Goal: Task Accomplishment & Management: Use online tool/utility

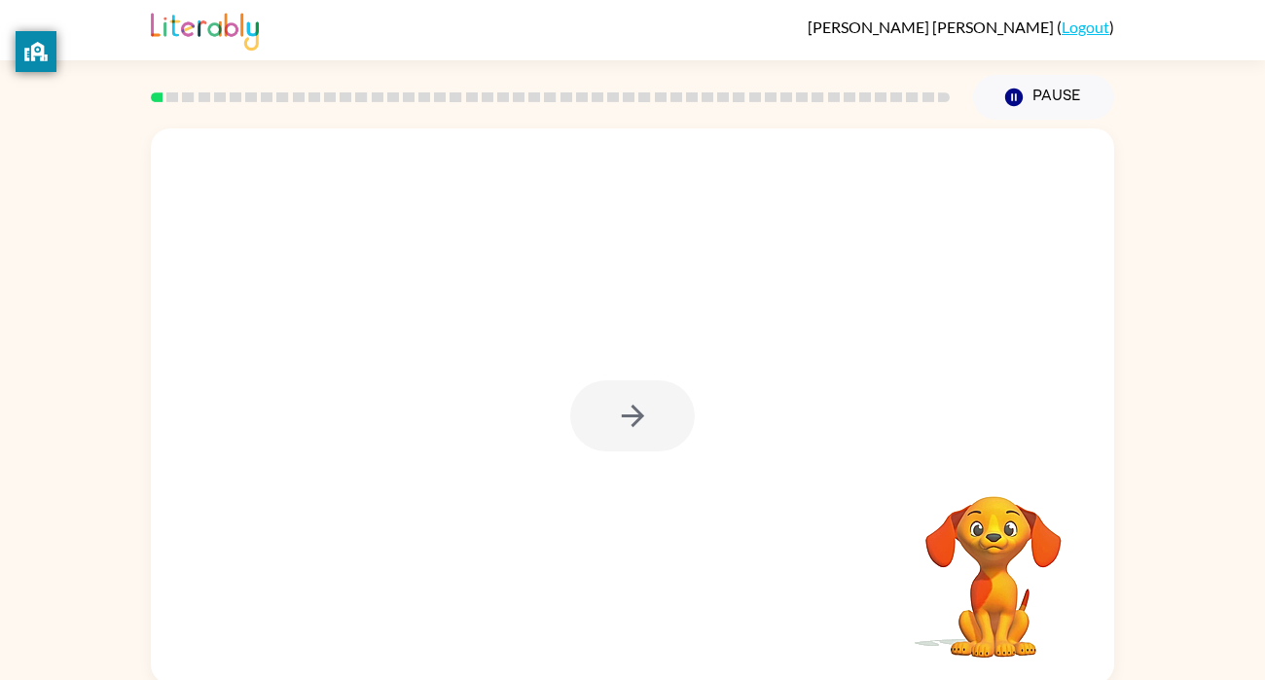
click at [554, 314] on div at bounding box center [632, 405] width 963 height 555
click at [625, 415] on icon "button" at bounding box center [632, 416] width 22 height 22
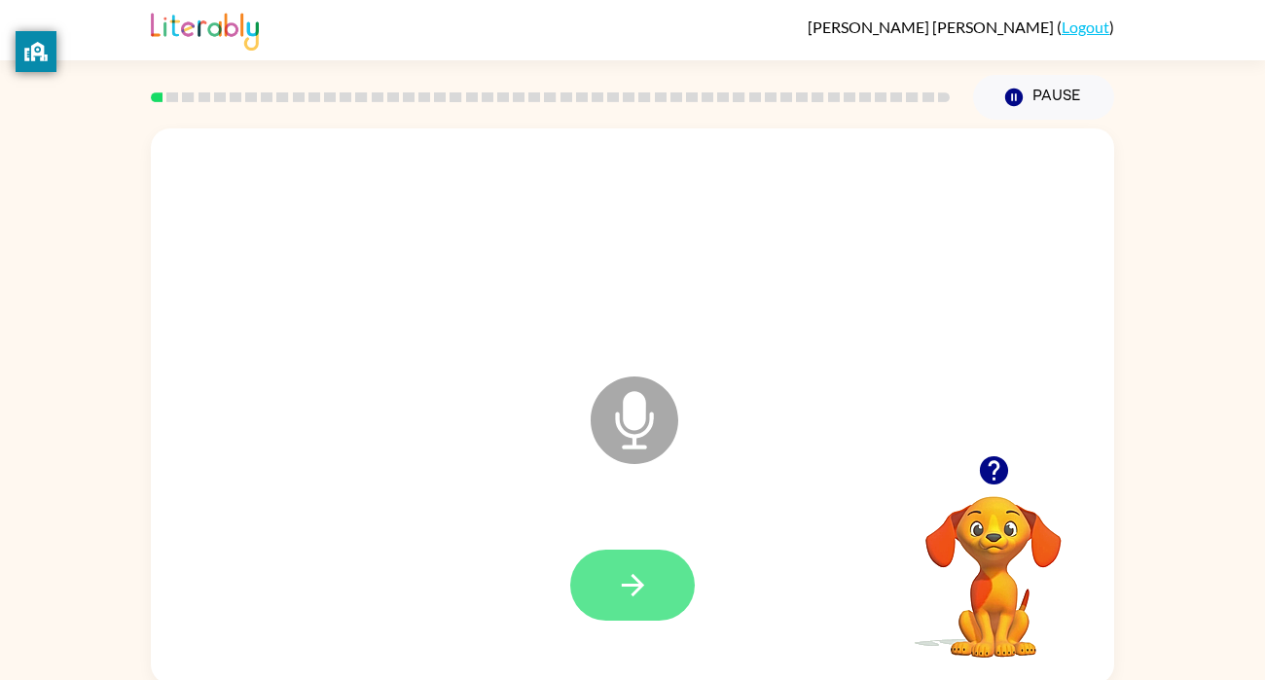
click at [648, 576] on icon "button" at bounding box center [633, 585] width 34 height 34
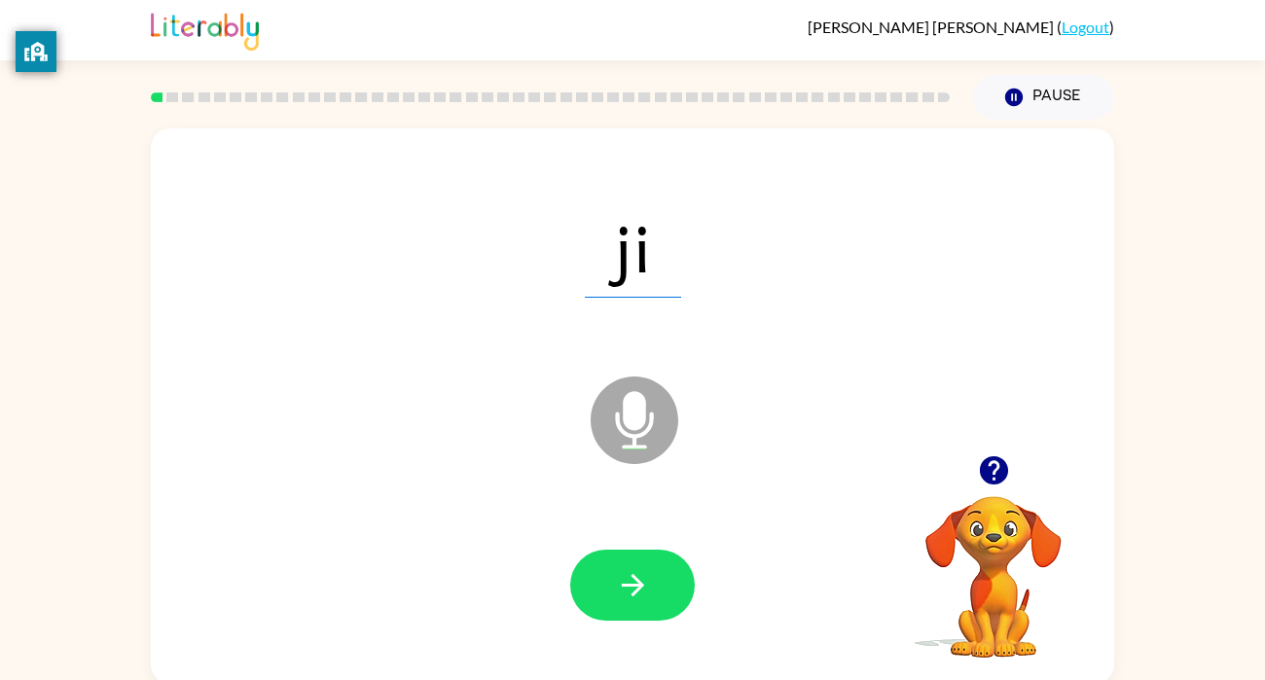
click at [633, 577] on div at bounding box center [632, 585] width 125 height 71
click at [633, 577] on icon "button" at bounding box center [632, 585] width 22 height 22
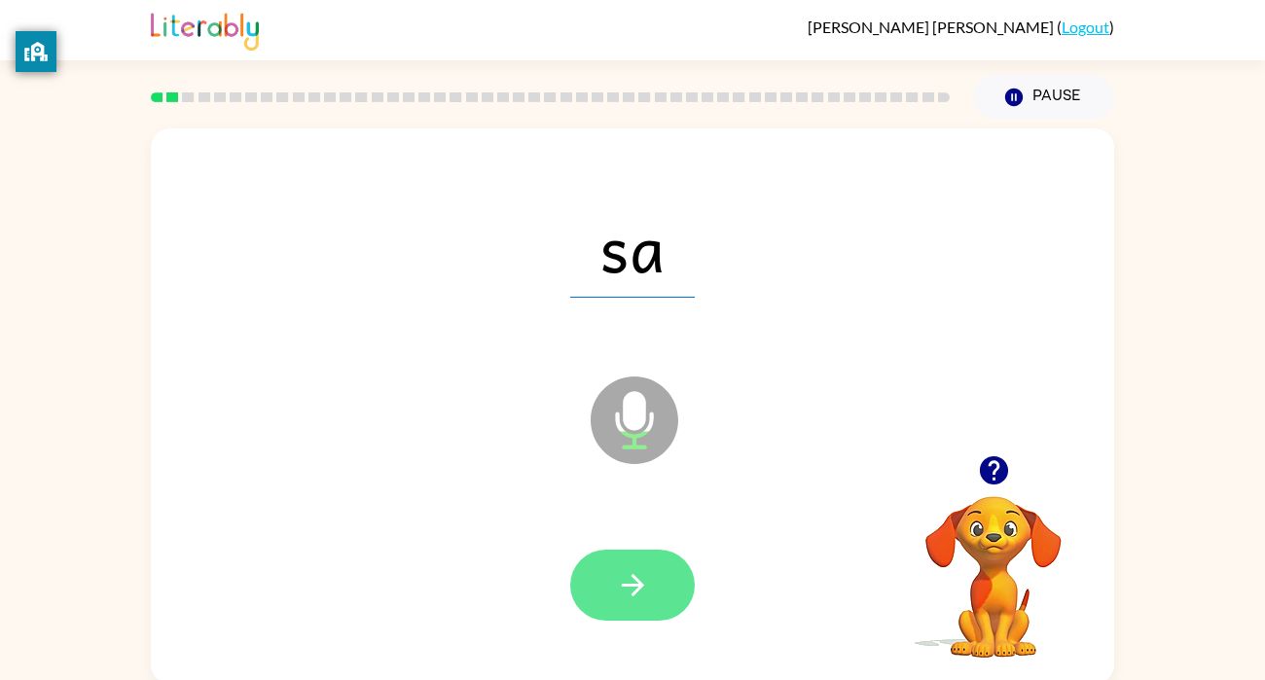
click at [633, 578] on icon "button" at bounding box center [632, 585] width 22 height 22
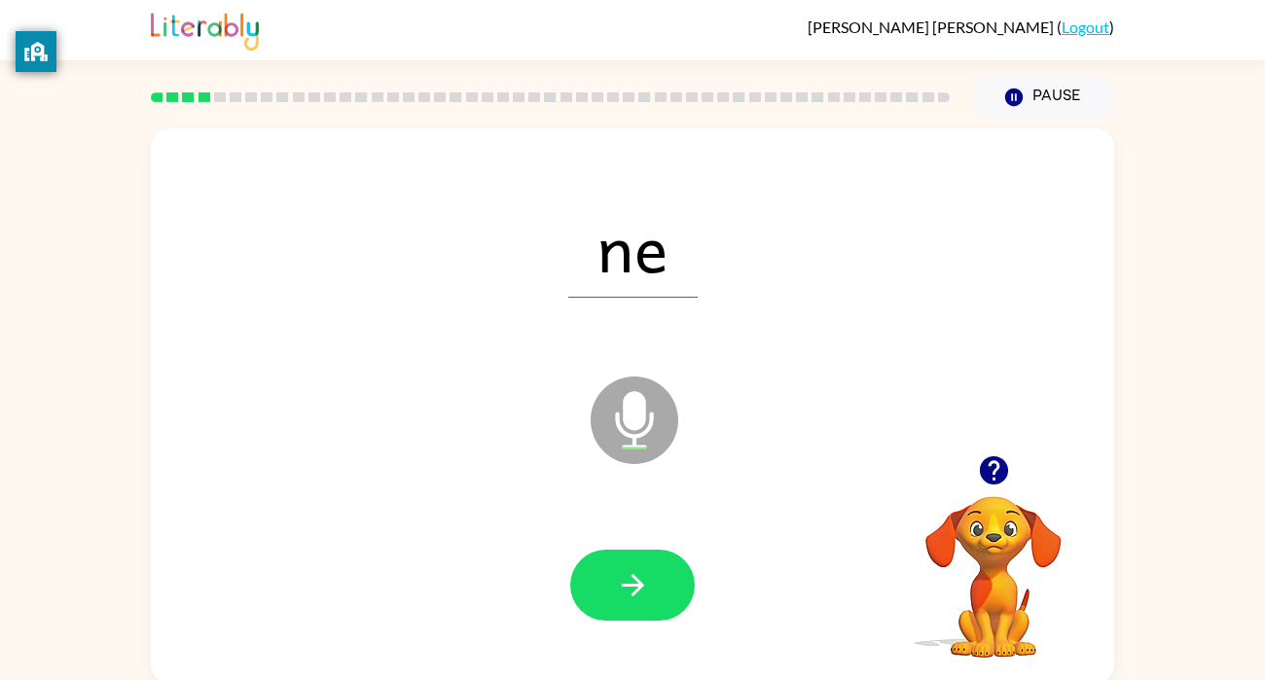
click at [633, 578] on icon "button" at bounding box center [632, 585] width 22 height 22
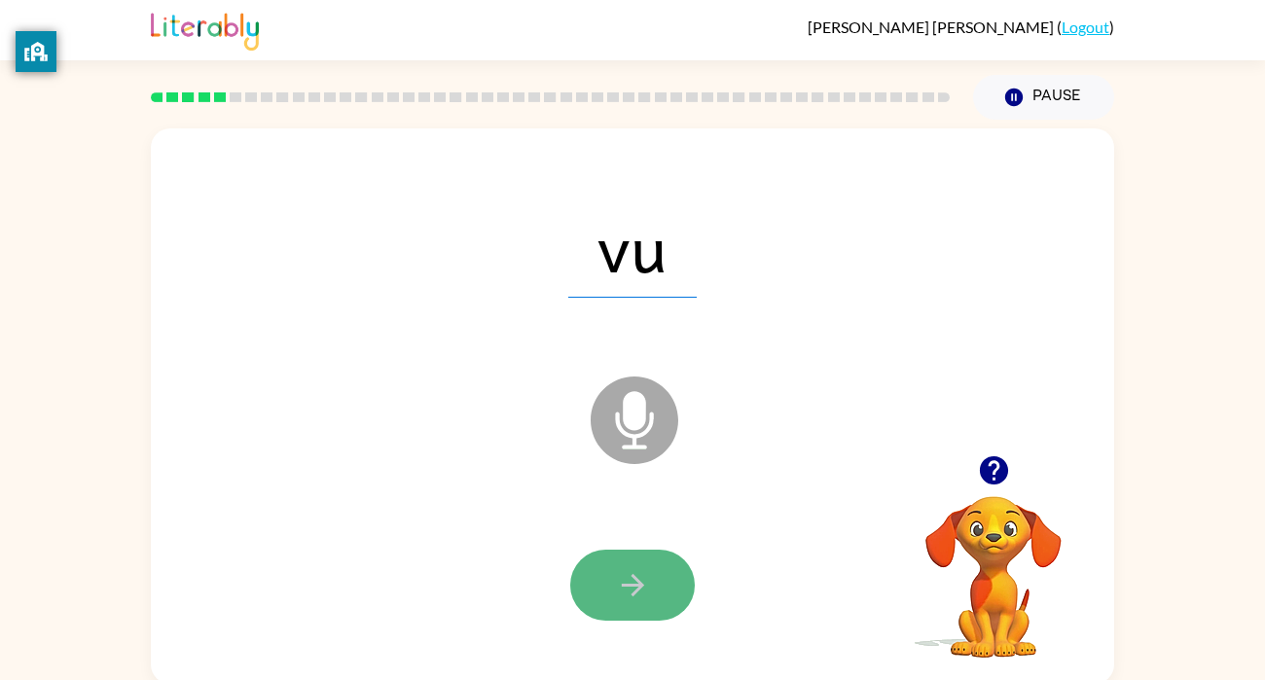
click at [630, 592] on icon "button" at bounding box center [633, 585] width 34 height 34
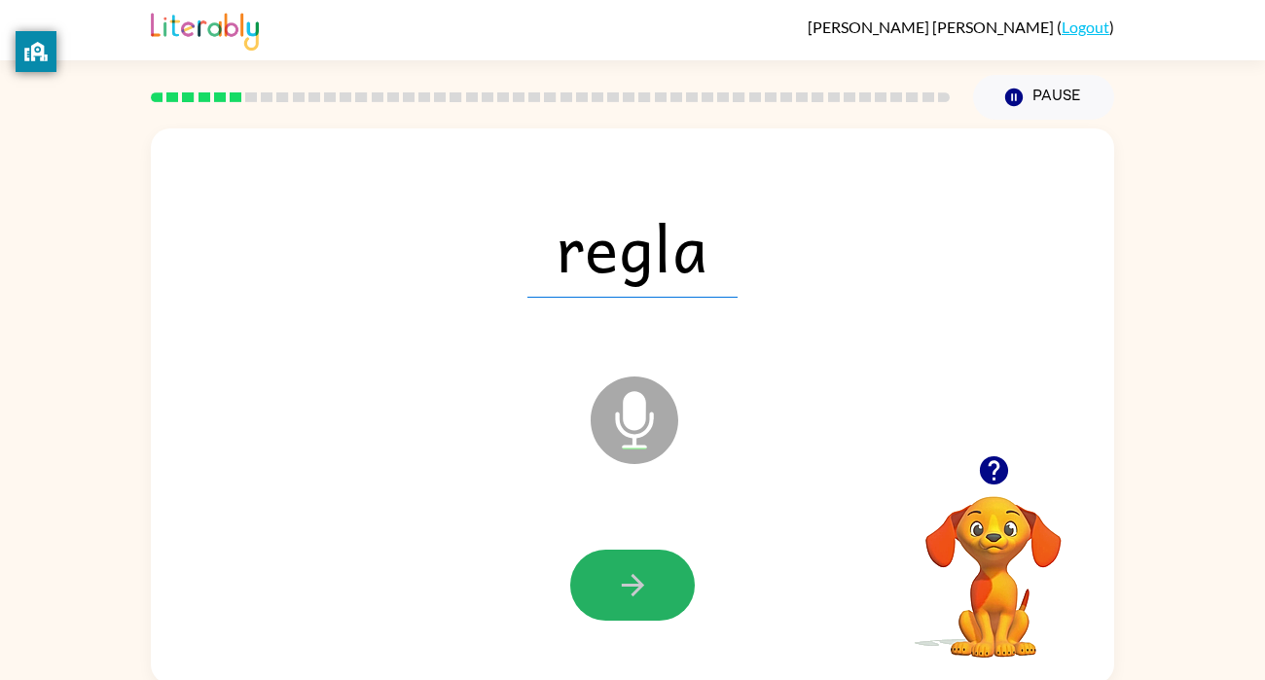
click at [630, 592] on icon "button" at bounding box center [633, 585] width 34 height 34
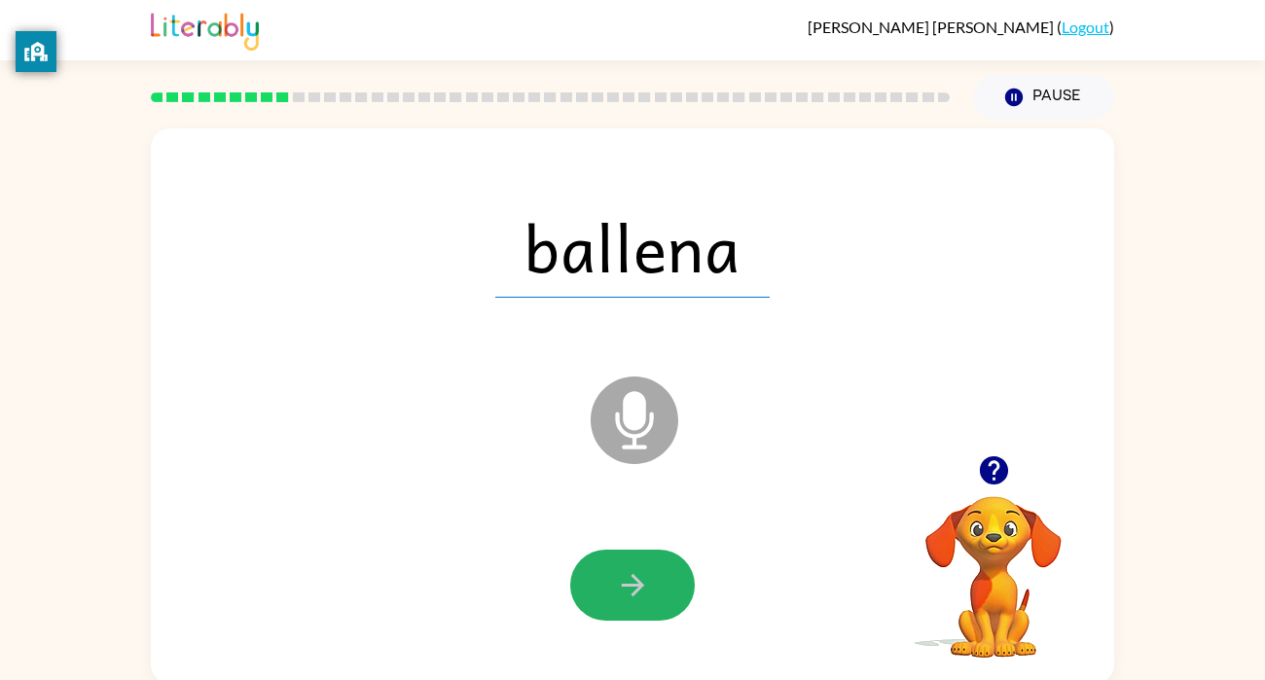
click at [630, 592] on icon "button" at bounding box center [633, 585] width 34 height 34
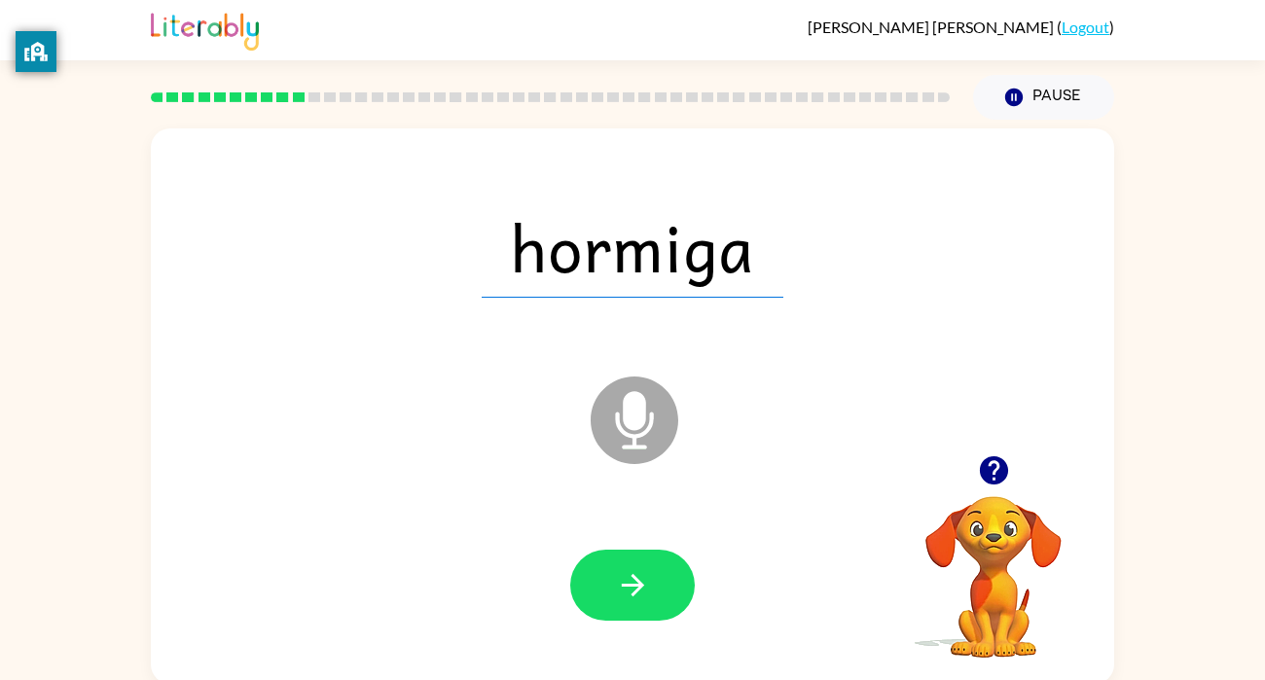
click at [630, 592] on icon "button" at bounding box center [633, 585] width 34 height 34
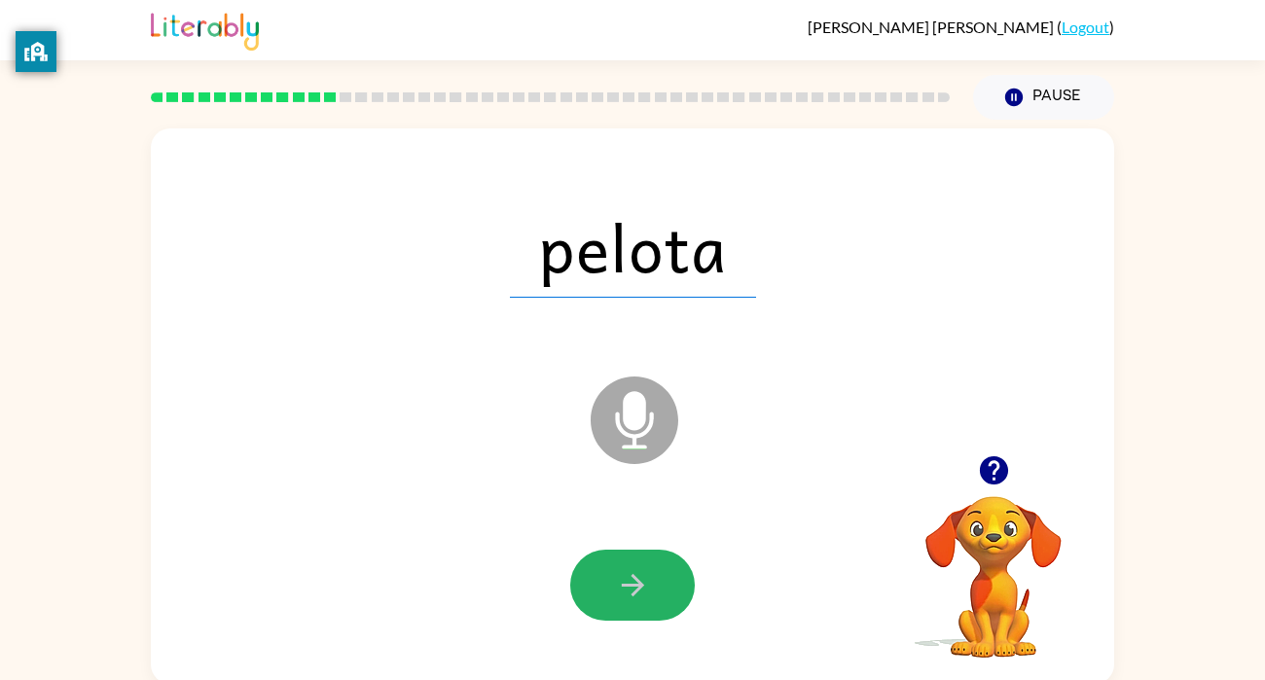
click at [630, 592] on icon "button" at bounding box center [633, 585] width 34 height 34
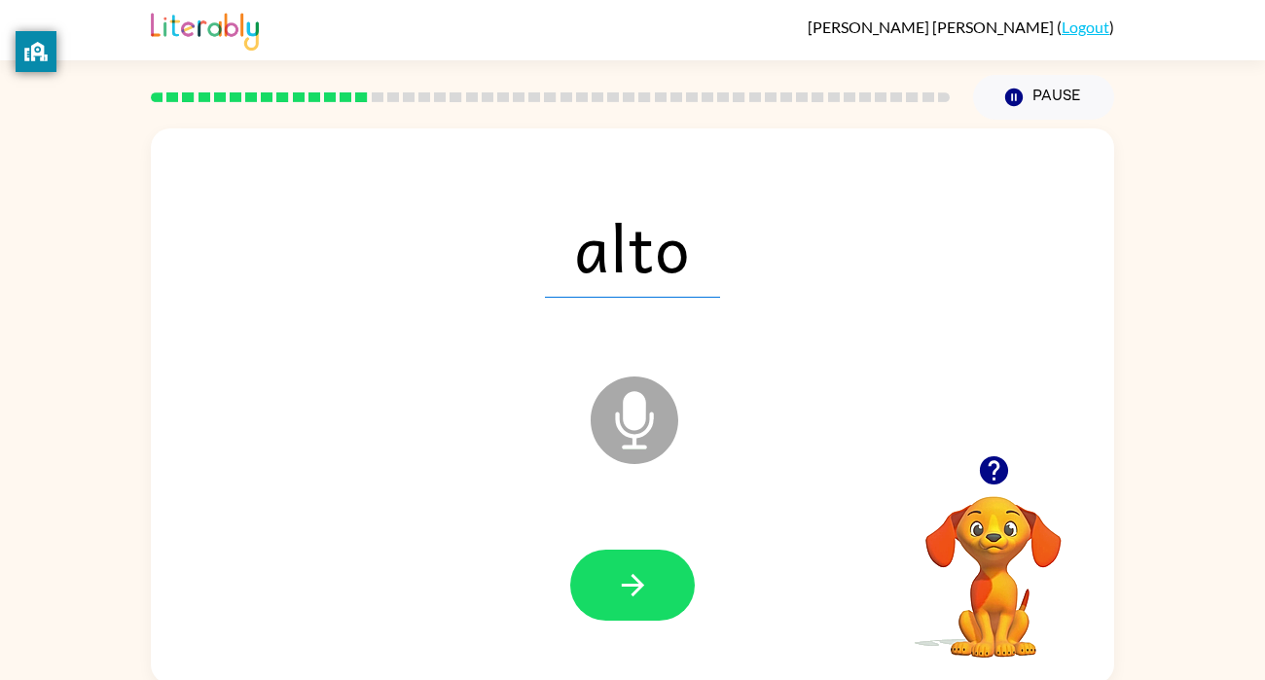
click at [630, 592] on icon "button" at bounding box center [633, 585] width 34 height 34
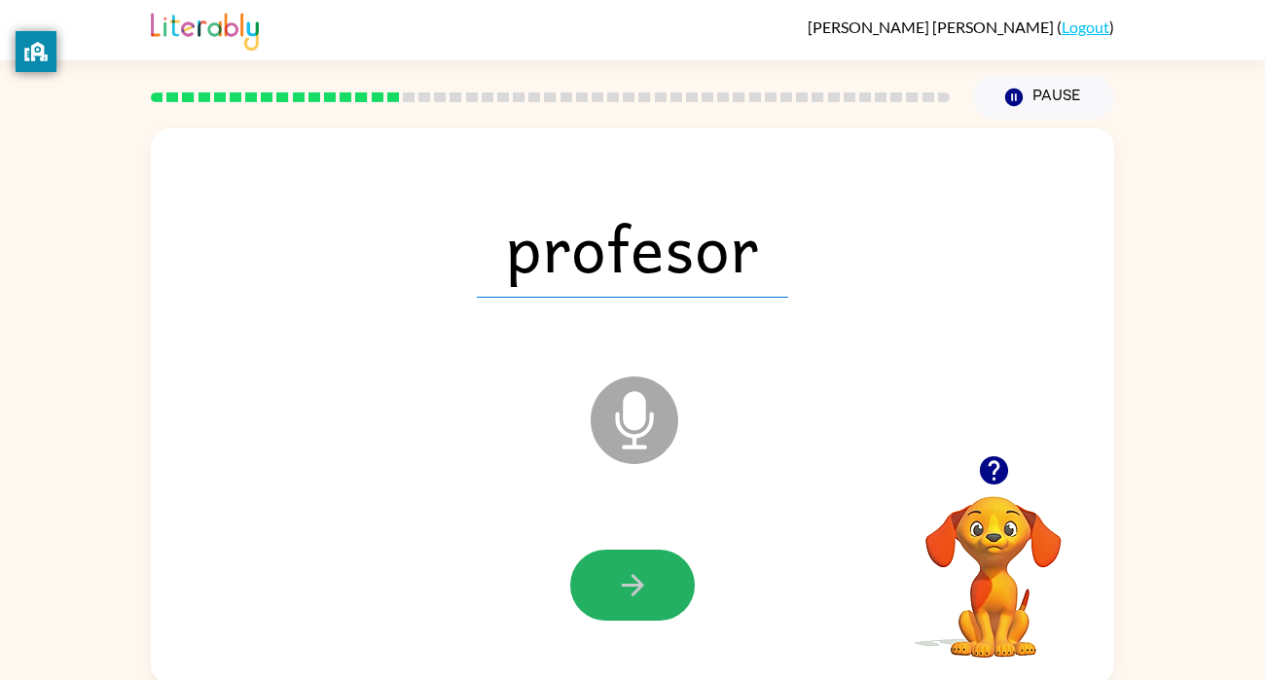
click at [630, 592] on icon "button" at bounding box center [633, 585] width 34 height 34
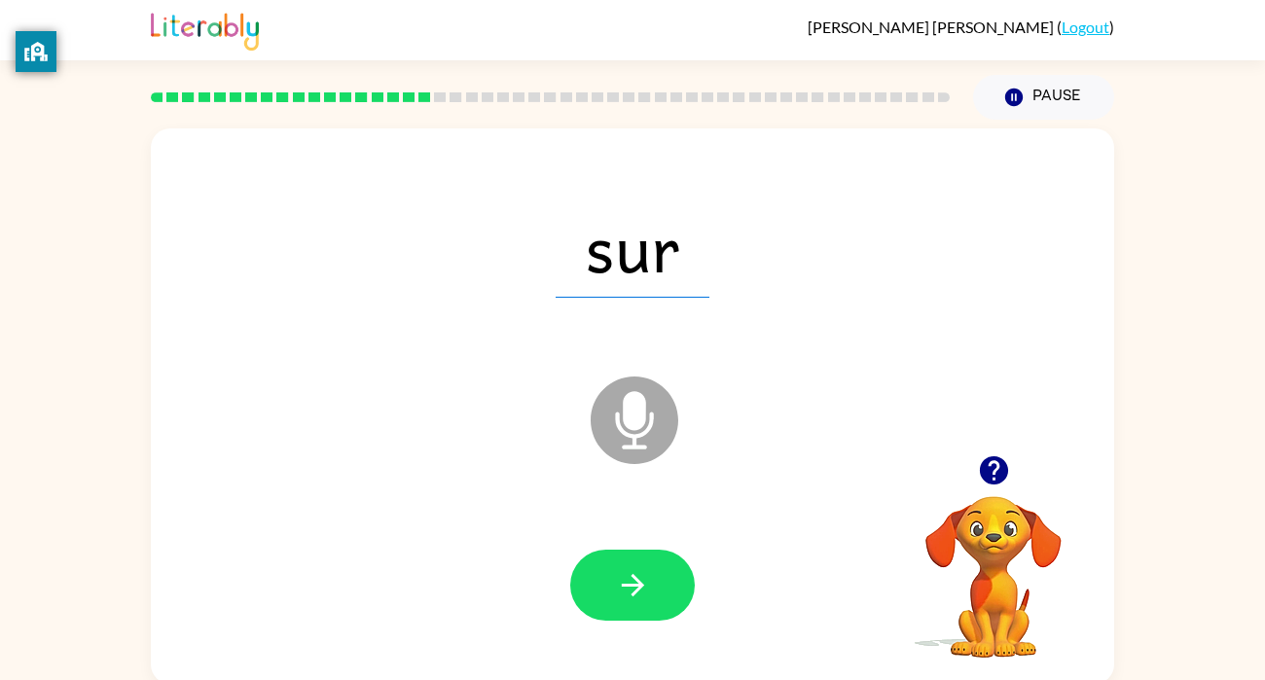
click at [630, 592] on icon "button" at bounding box center [633, 585] width 34 height 34
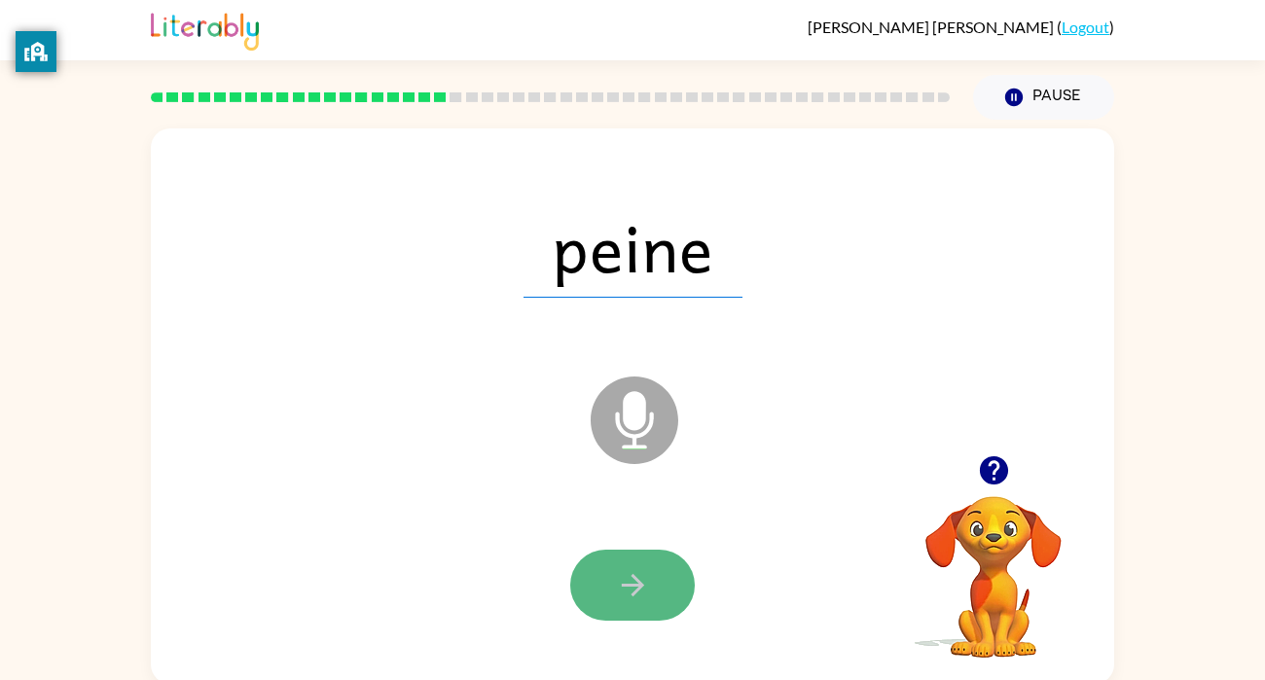
click at [630, 591] on icon "button" at bounding box center [633, 585] width 34 height 34
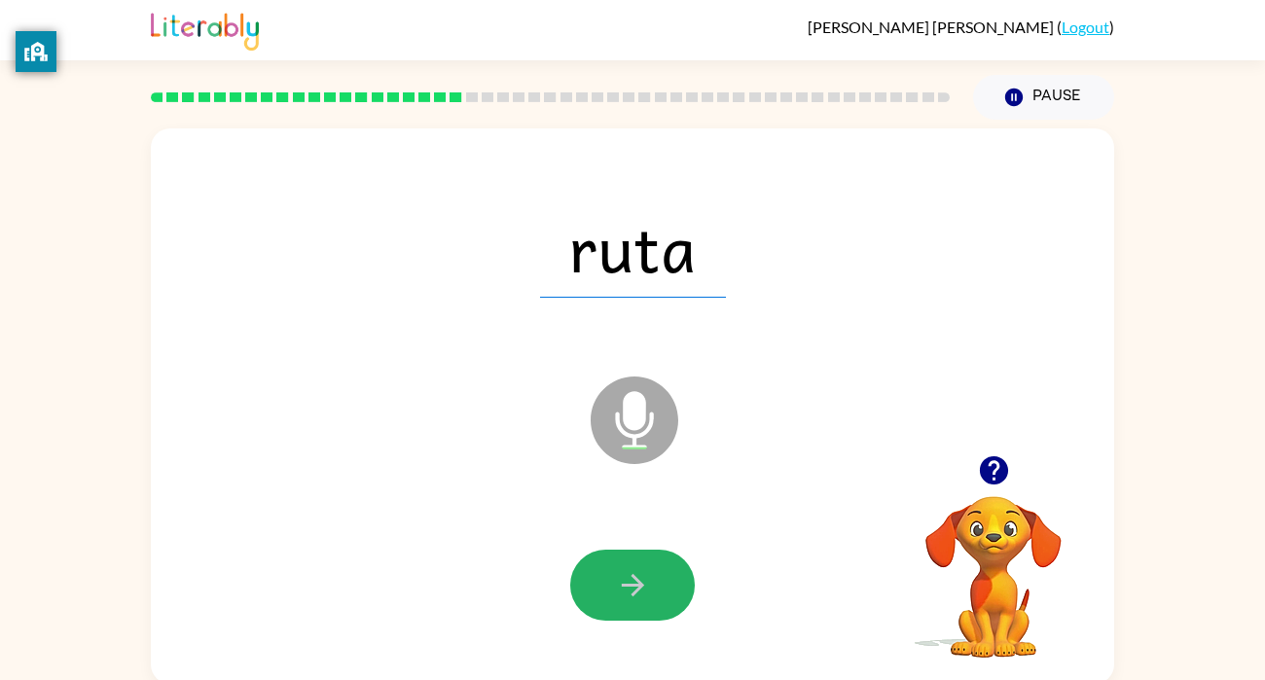
click at [630, 591] on icon "button" at bounding box center [633, 585] width 34 height 34
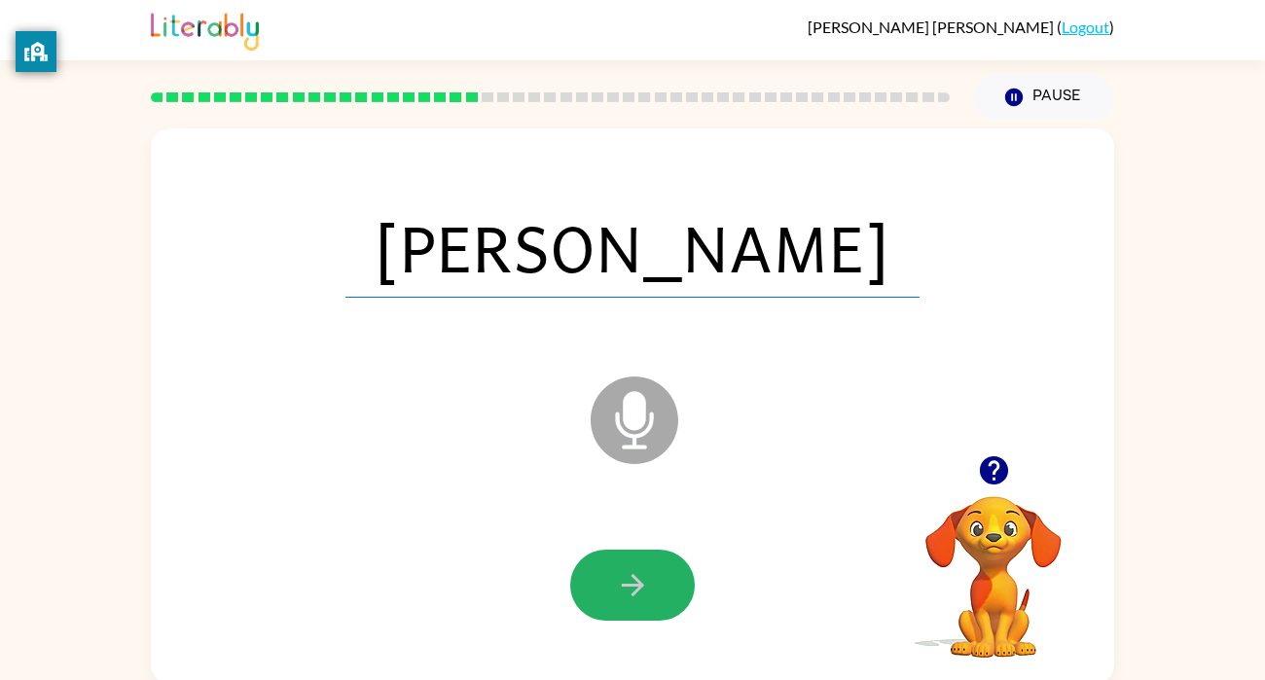
click at [630, 591] on icon "button" at bounding box center [633, 585] width 34 height 34
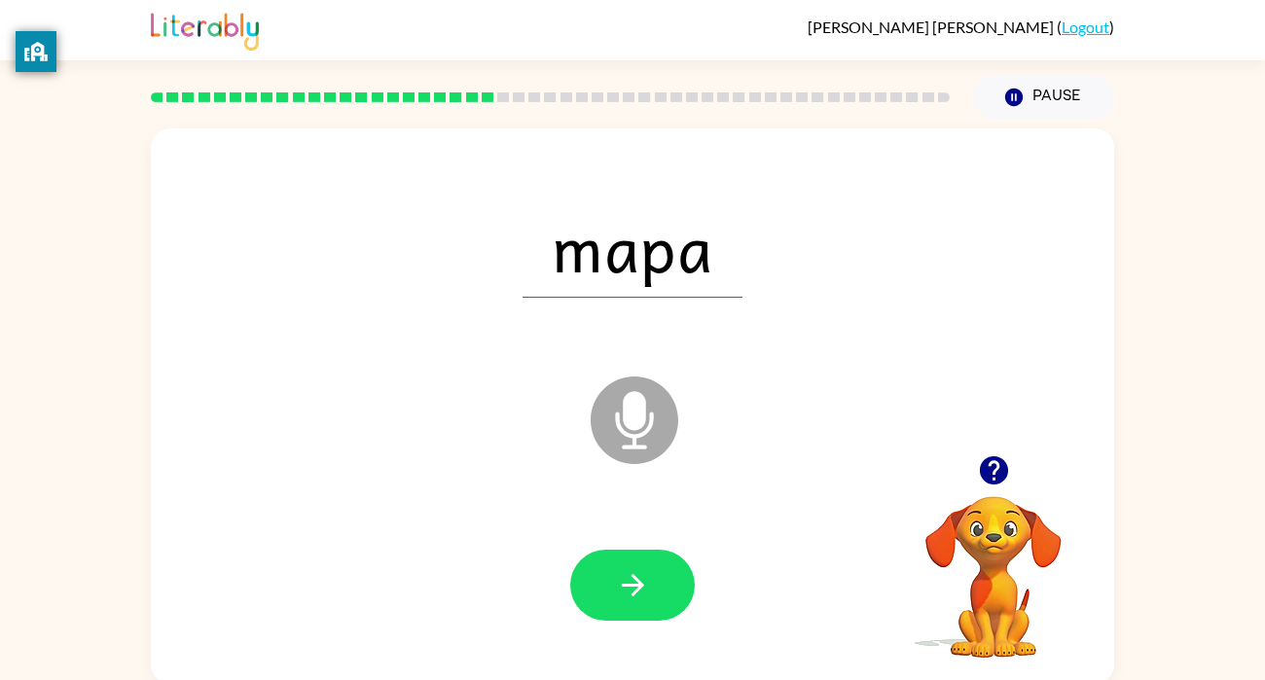
click at [630, 591] on icon "button" at bounding box center [633, 585] width 34 height 34
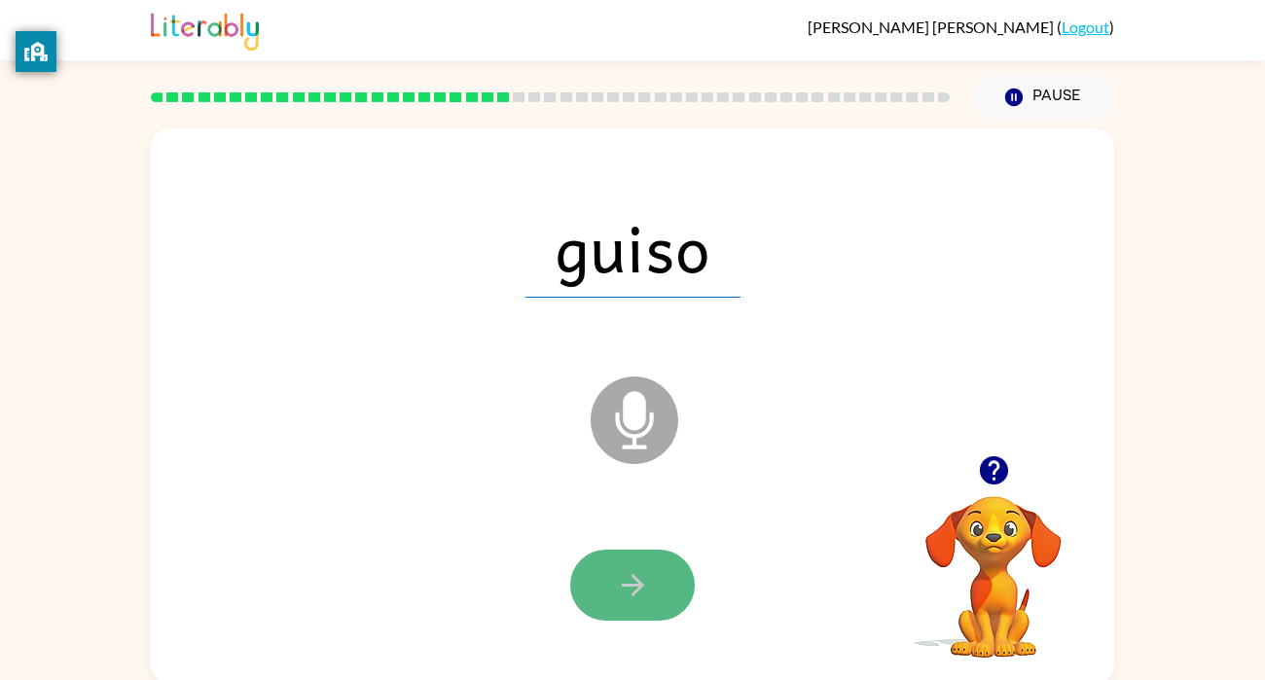
click at [630, 594] on icon "button" at bounding box center [632, 585] width 22 height 22
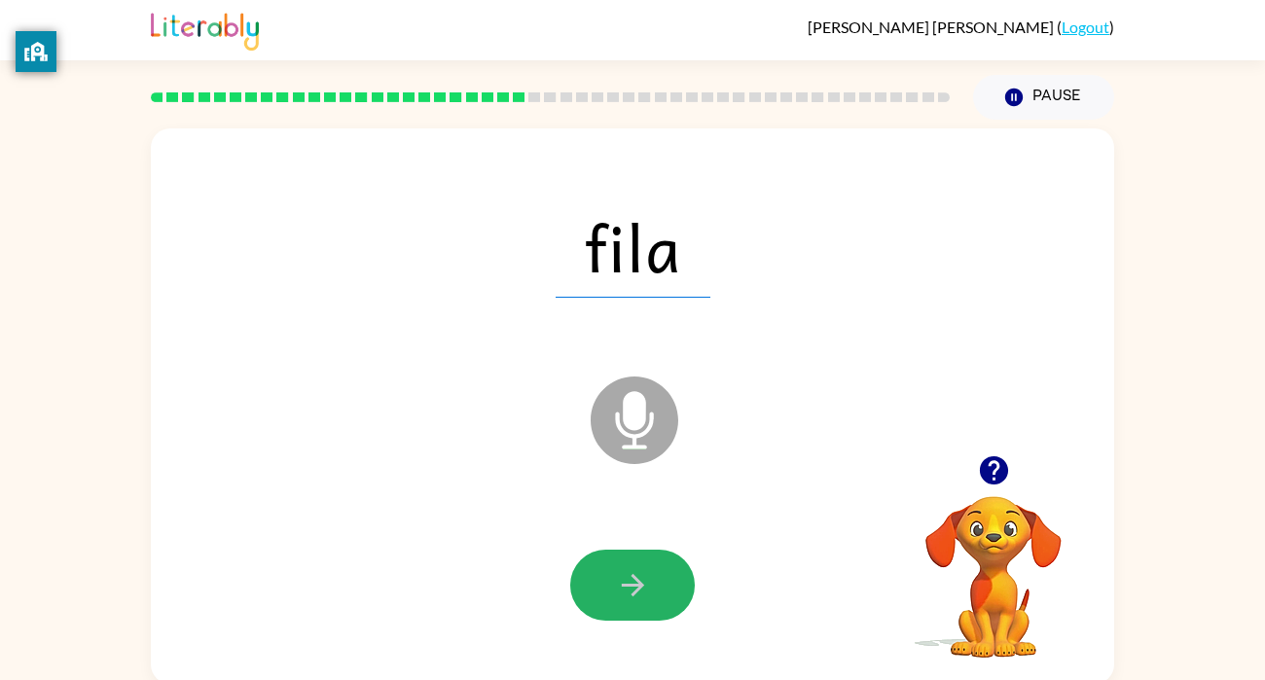
click at [630, 594] on icon "button" at bounding box center [632, 585] width 22 height 22
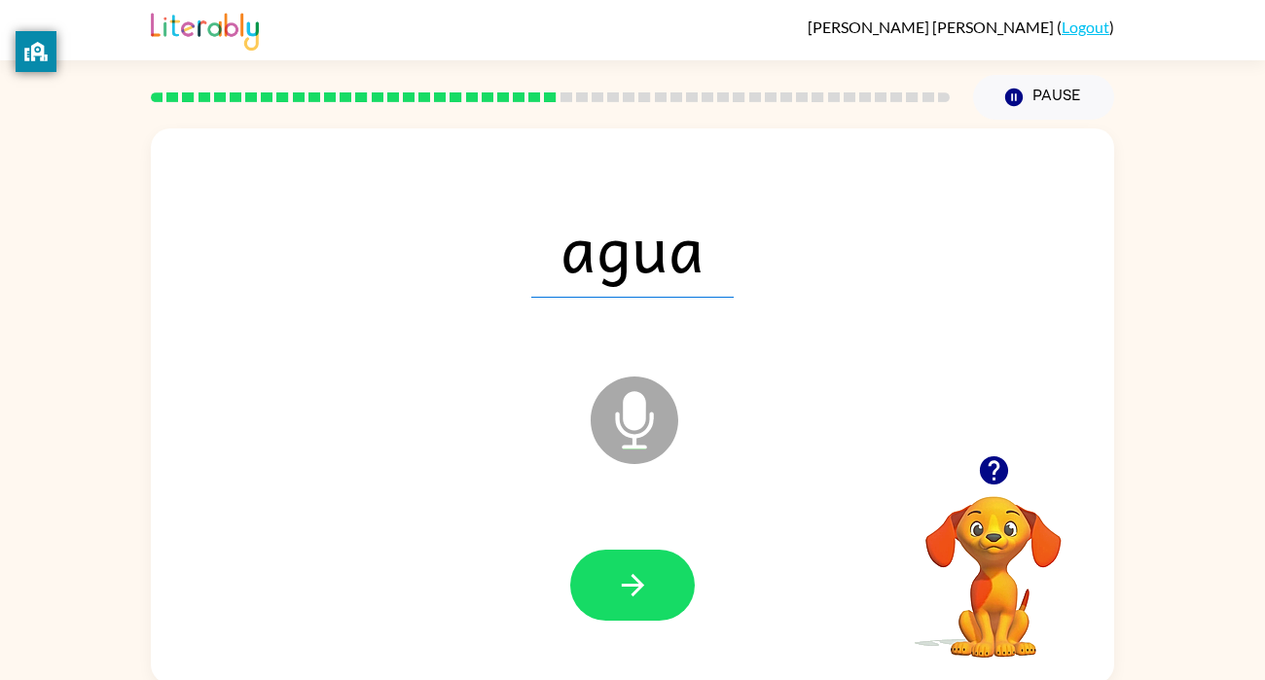
click at [630, 594] on icon "button" at bounding box center [632, 585] width 22 height 22
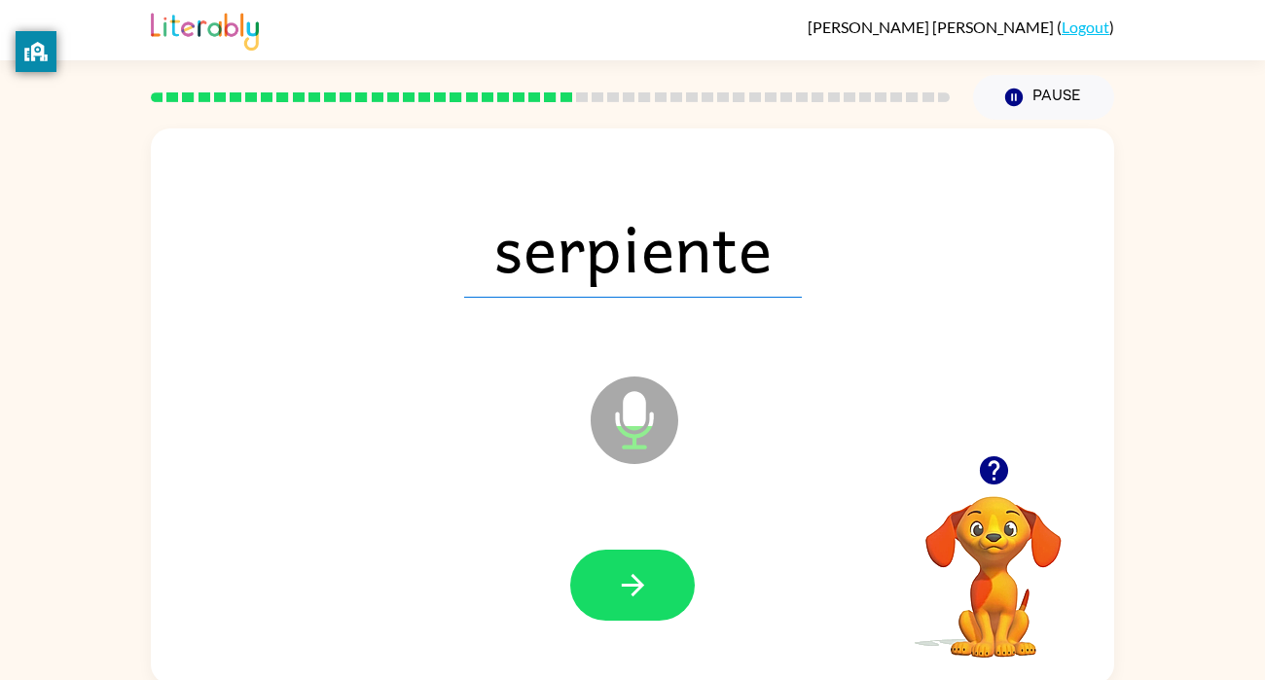
click at [630, 594] on icon "button" at bounding box center [632, 585] width 22 height 22
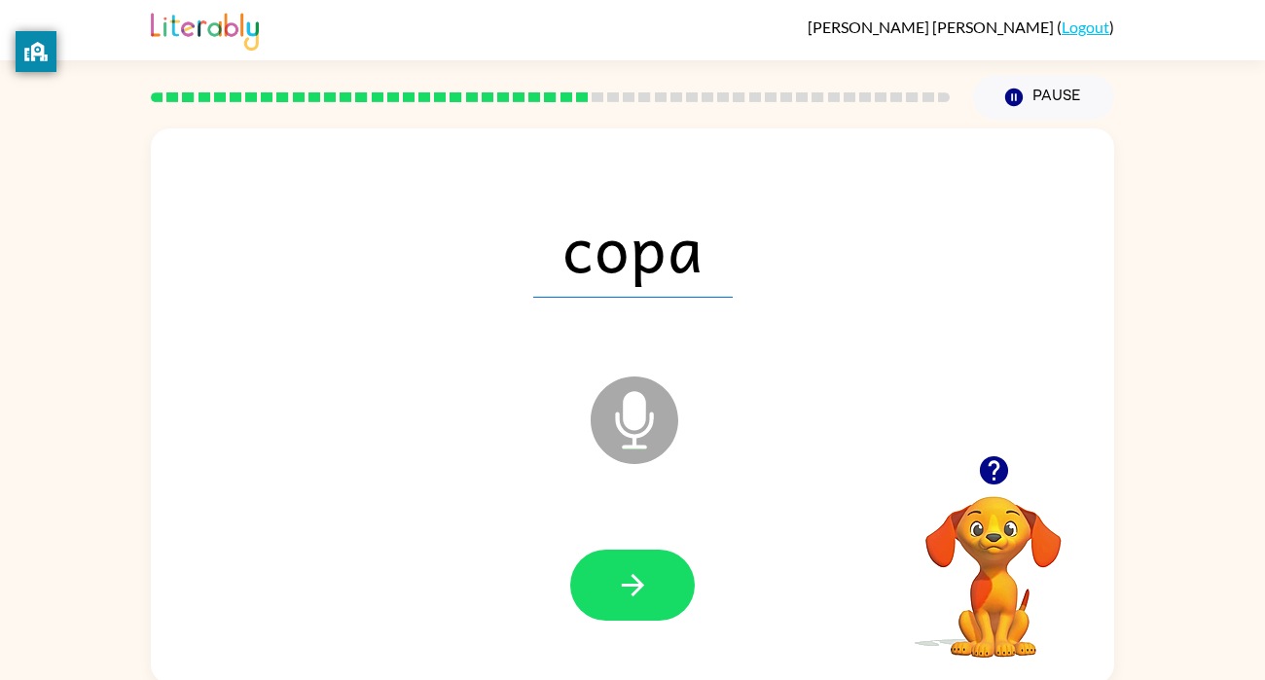
click at [630, 594] on icon "button" at bounding box center [632, 585] width 22 height 22
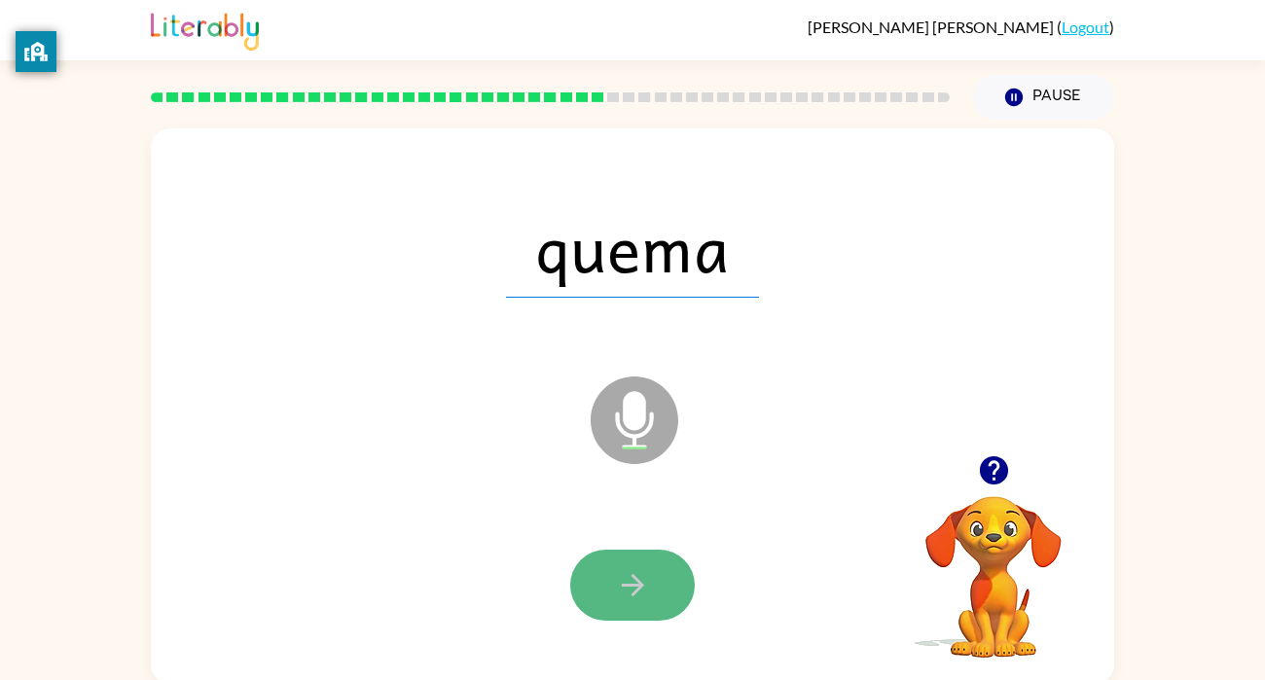
click at [631, 595] on icon "button" at bounding box center [632, 585] width 22 height 22
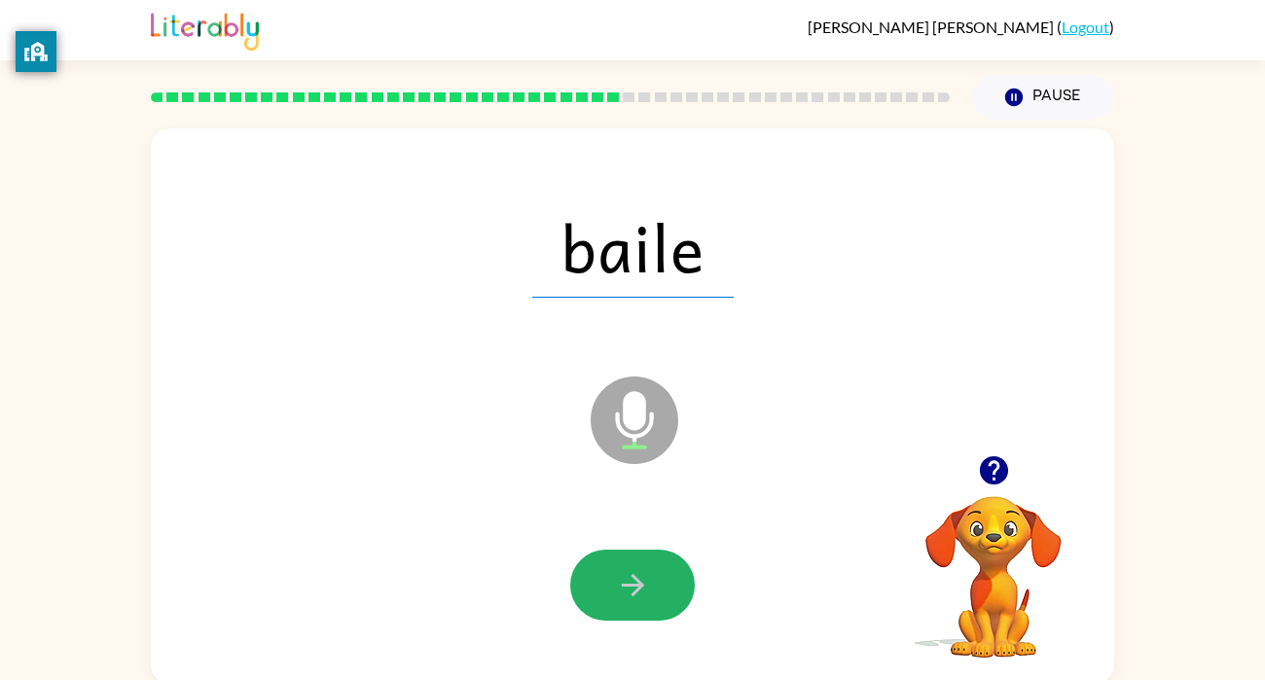
click at [631, 595] on icon "button" at bounding box center [632, 585] width 22 height 22
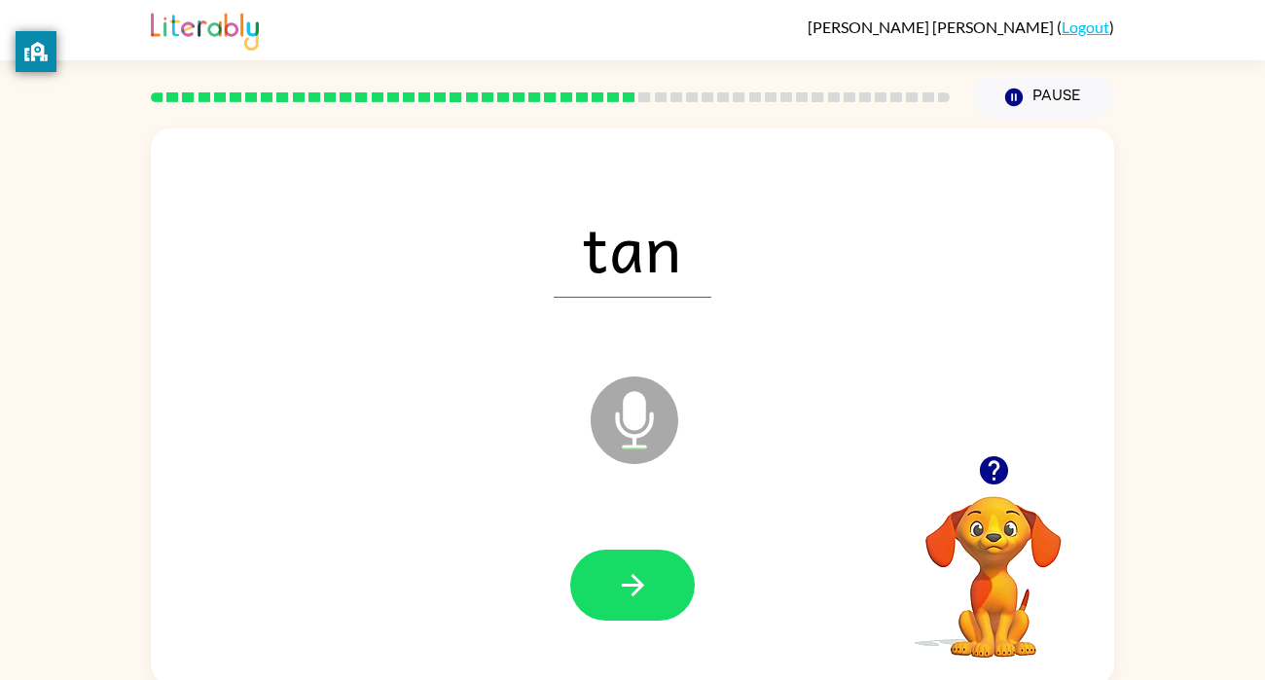
click at [631, 595] on icon "button" at bounding box center [632, 585] width 22 height 22
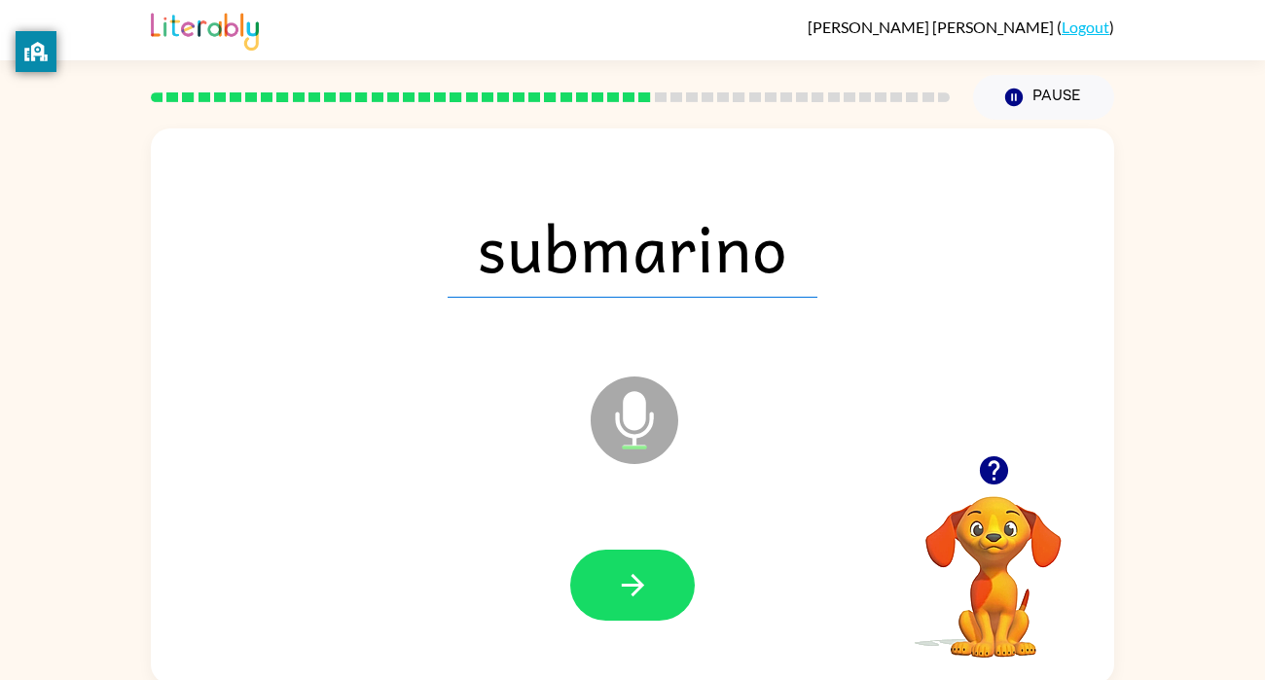
click at [631, 595] on icon "button" at bounding box center [632, 585] width 22 height 22
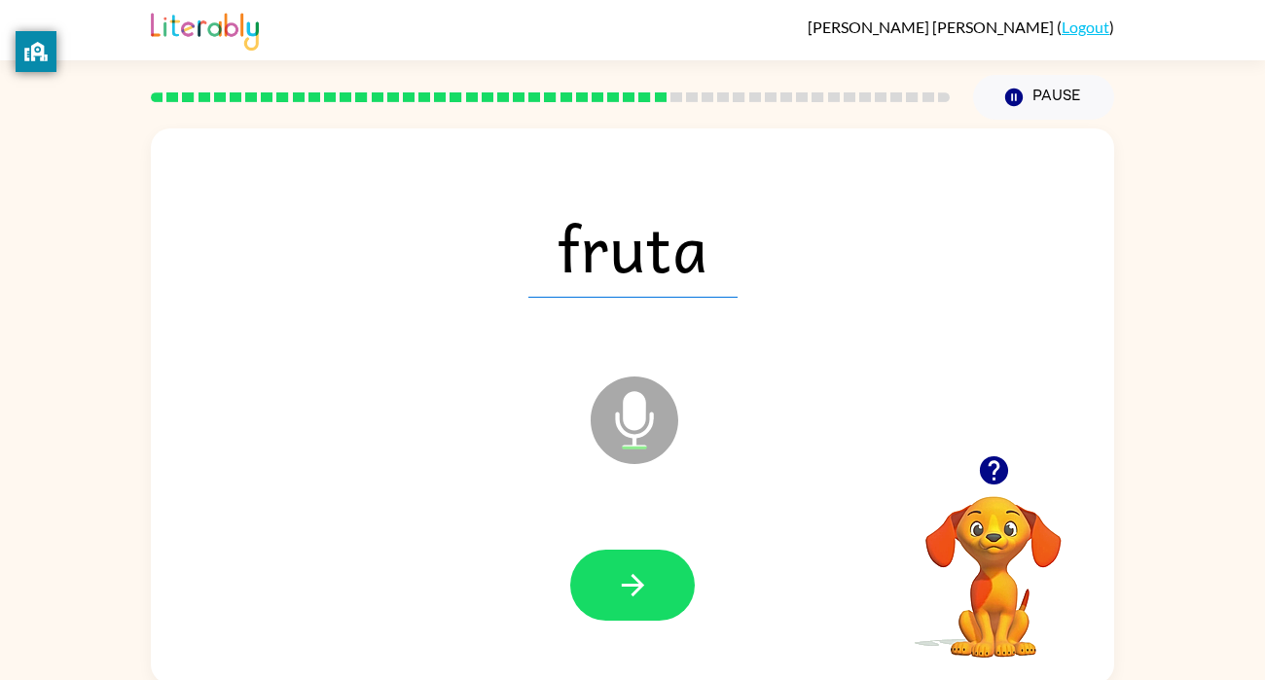
click at [631, 595] on icon "button" at bounding box center [632, 585] width 22 height 22
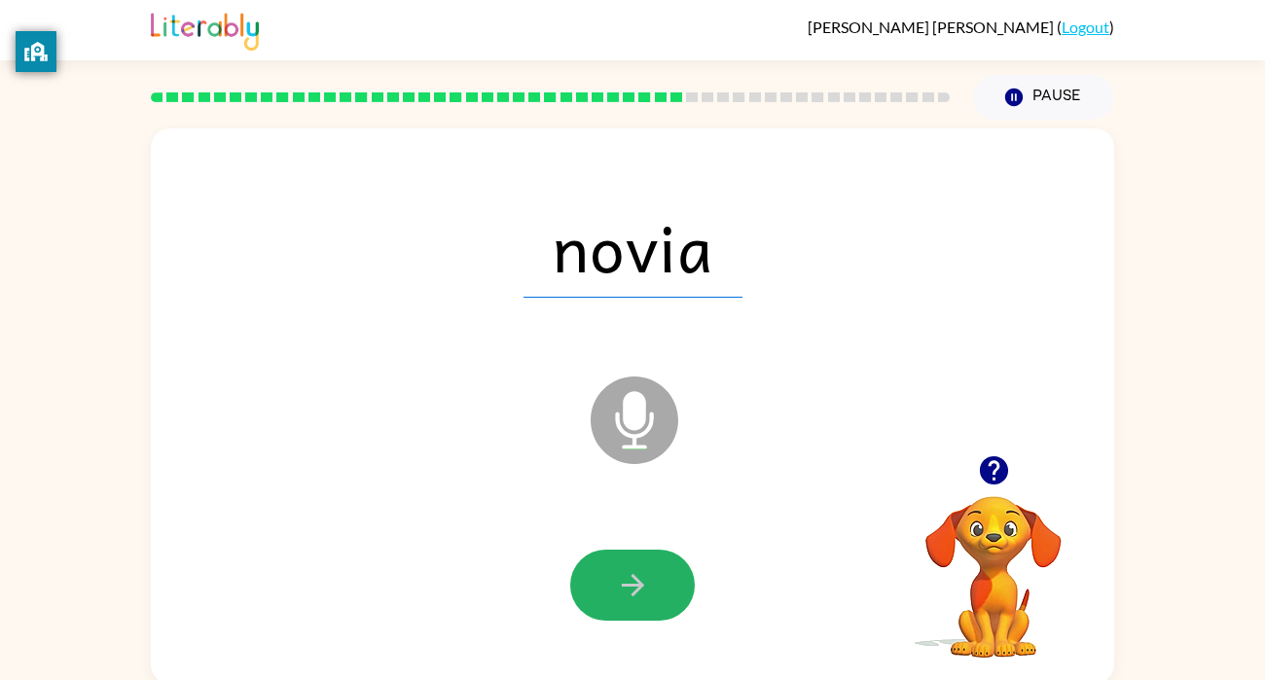
click at [631, 595] on icon "button" at bounding box center [632, 585] width 22 height 22
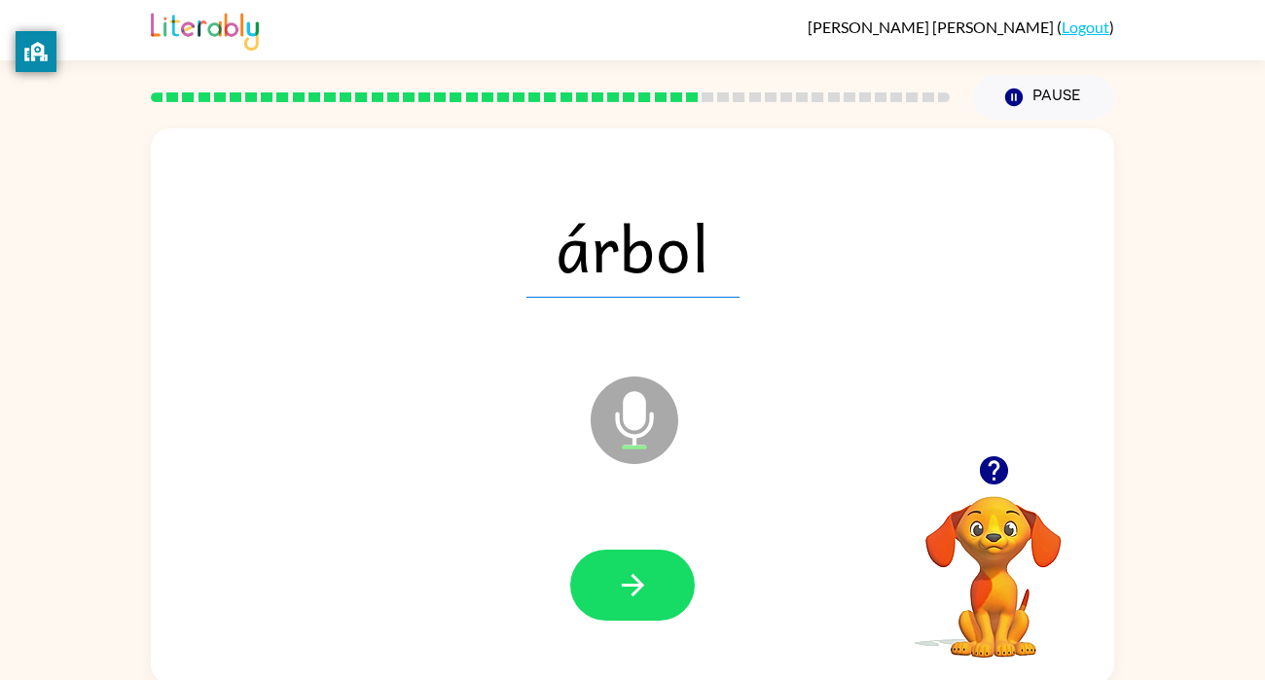
click at [631, 595] on icon "button" at bounding box center [632, 585] width 22 height 22
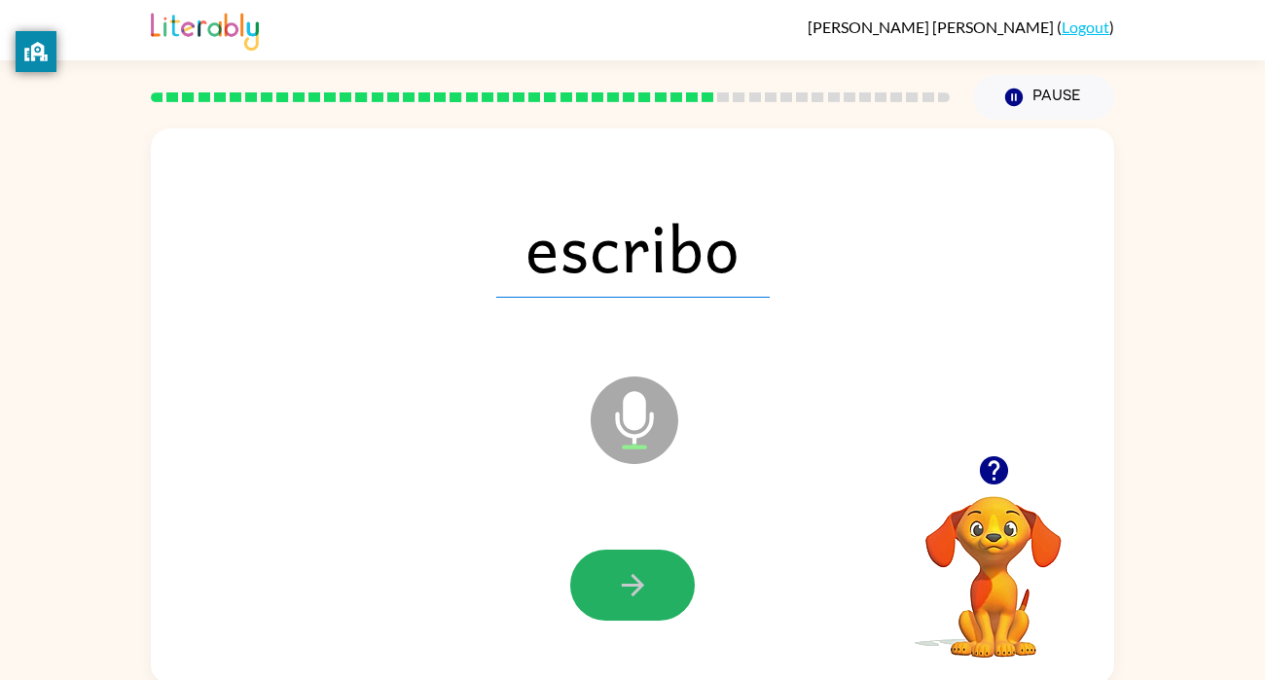
click at [631, 595] on icon "button" at bounding box center [632, 585] width 22 height 22
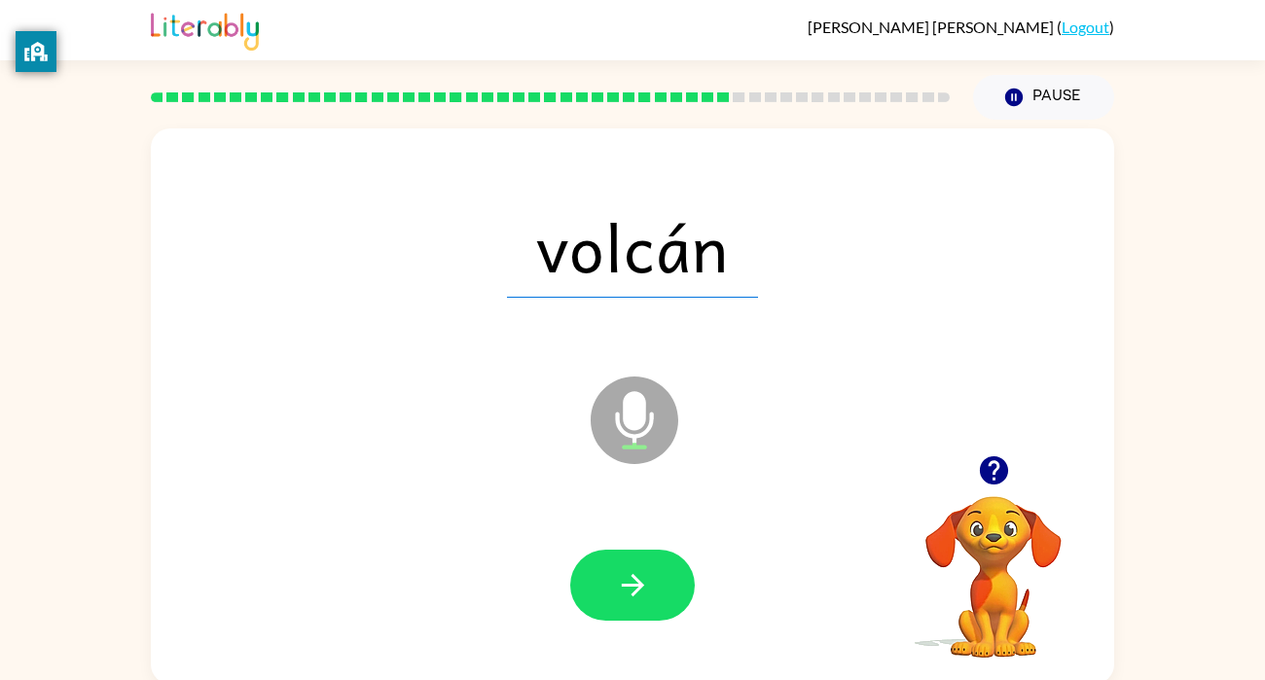
click at [631, 595] on icon "button" at bounding box center [632, 585] width 22 height 22
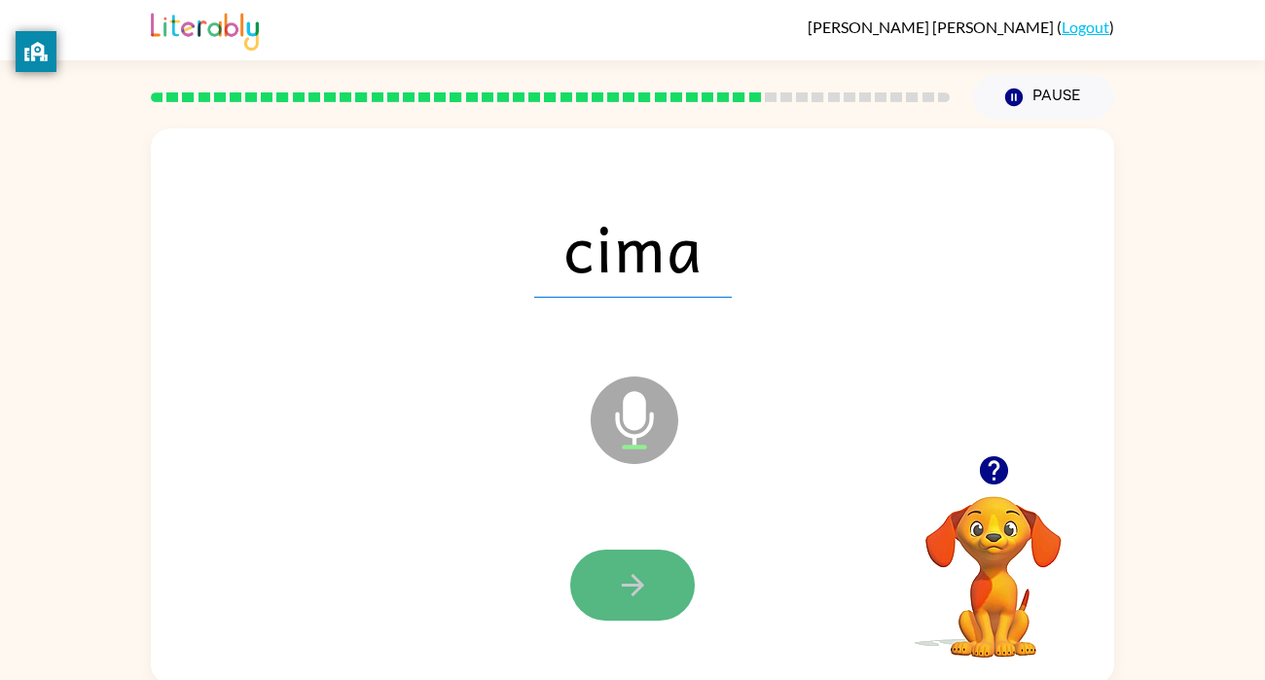
click at [630, 593] on icon "button" at bounding box center [633, 585] width 34 height 34
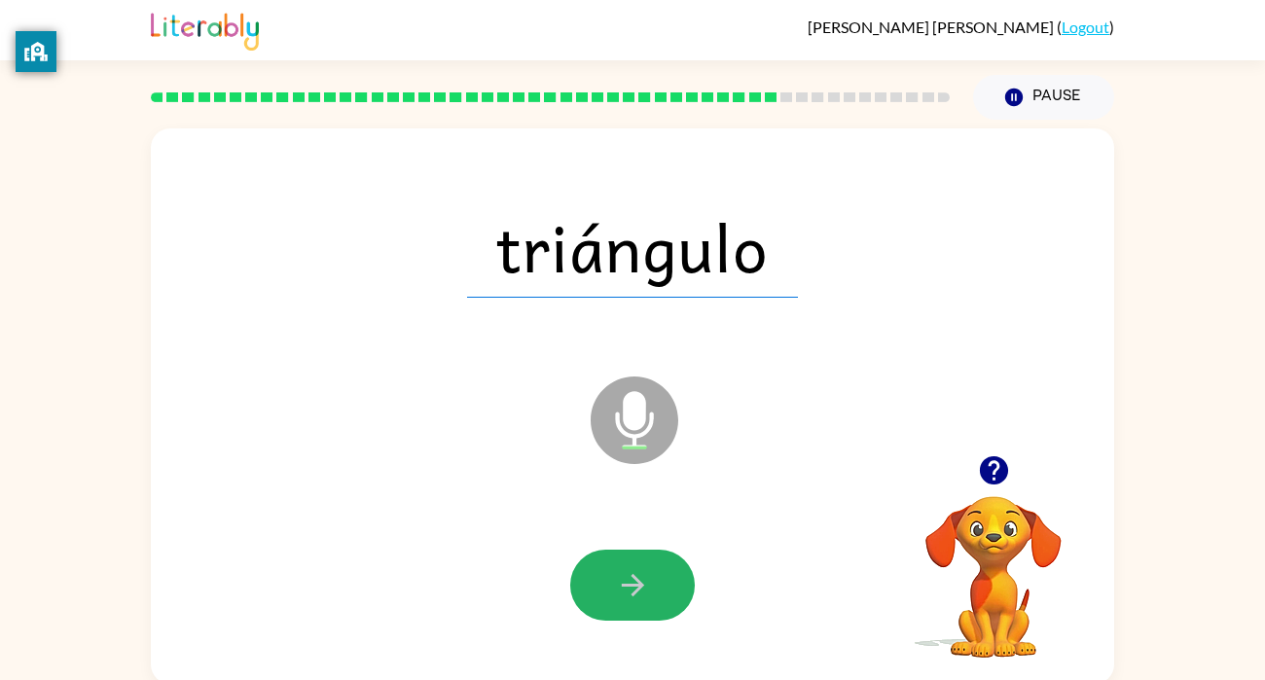
click at [630, 593] on icon "button" at bounding box center [633, 585] width 34 height 34
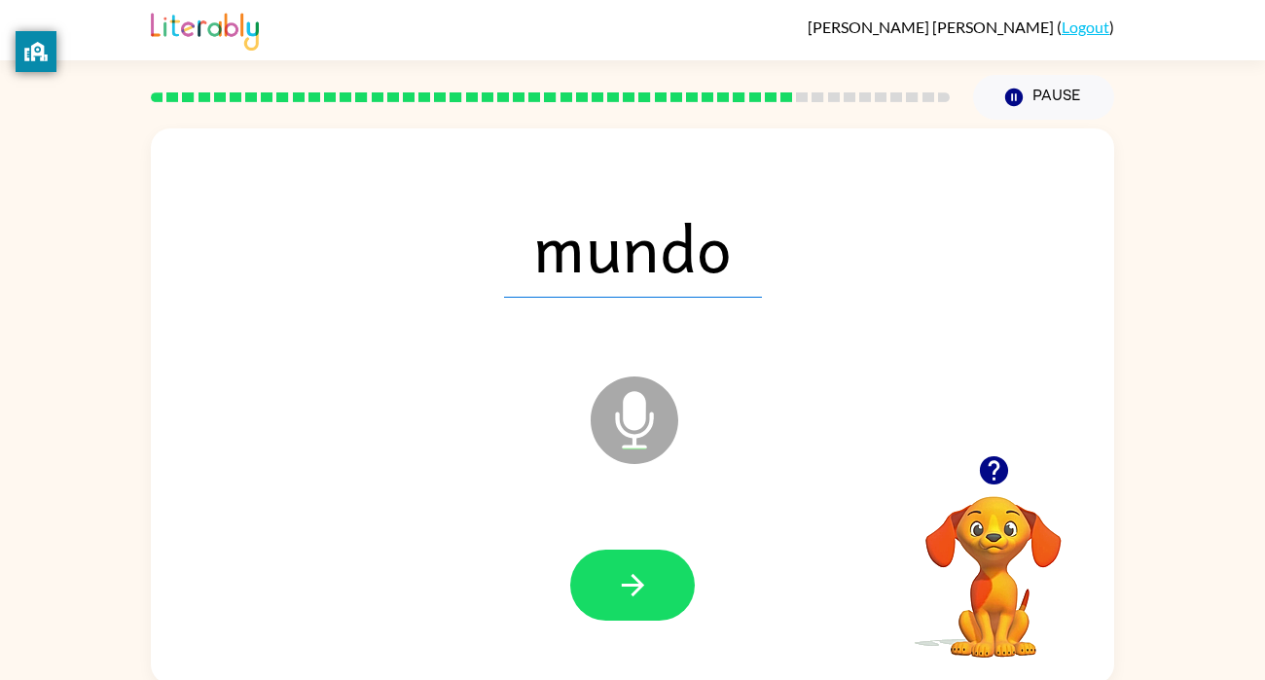
click at [630, 593] on icon "button" at bounding box center [633, 585] width 34 height 34
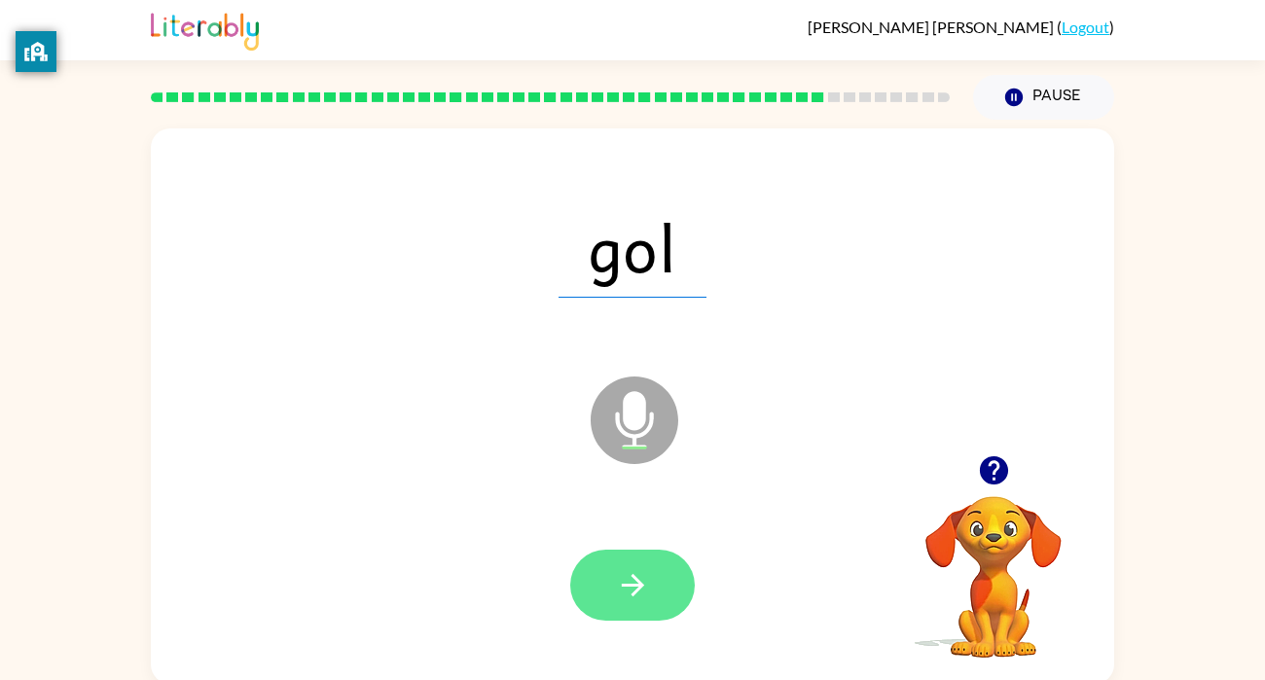
click at [630, 594] on icon "button" at bounding box center [632, 585] width 22 height 22
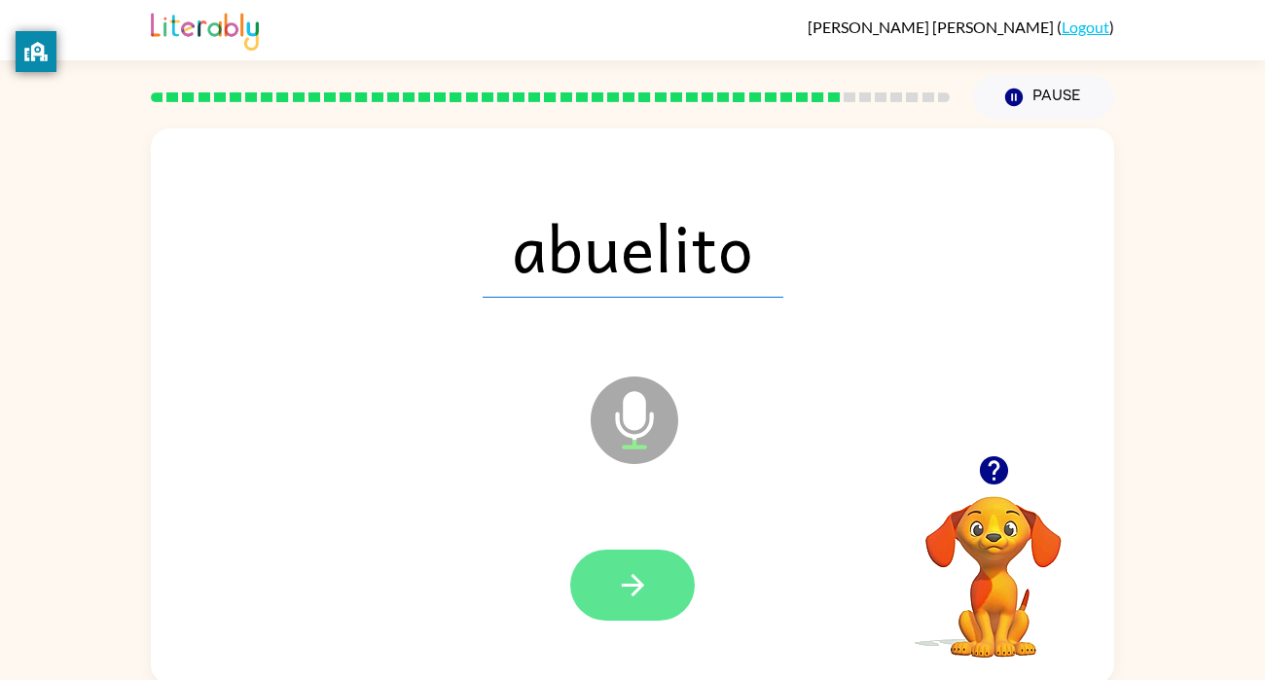
click at [630, 594] on icon "button" at bounding box center [632, 585] width 22 height 22
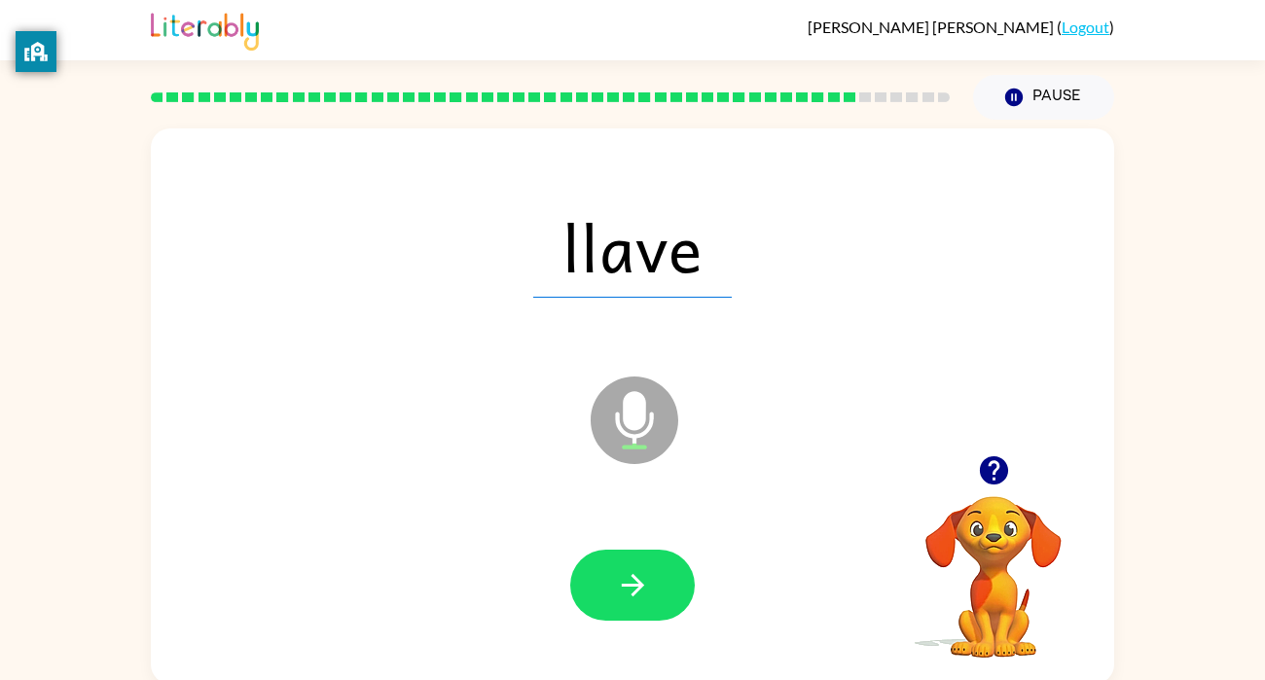
click at [630, 594] on icon "button" at bounding box center [632, 585] width 22 height 22
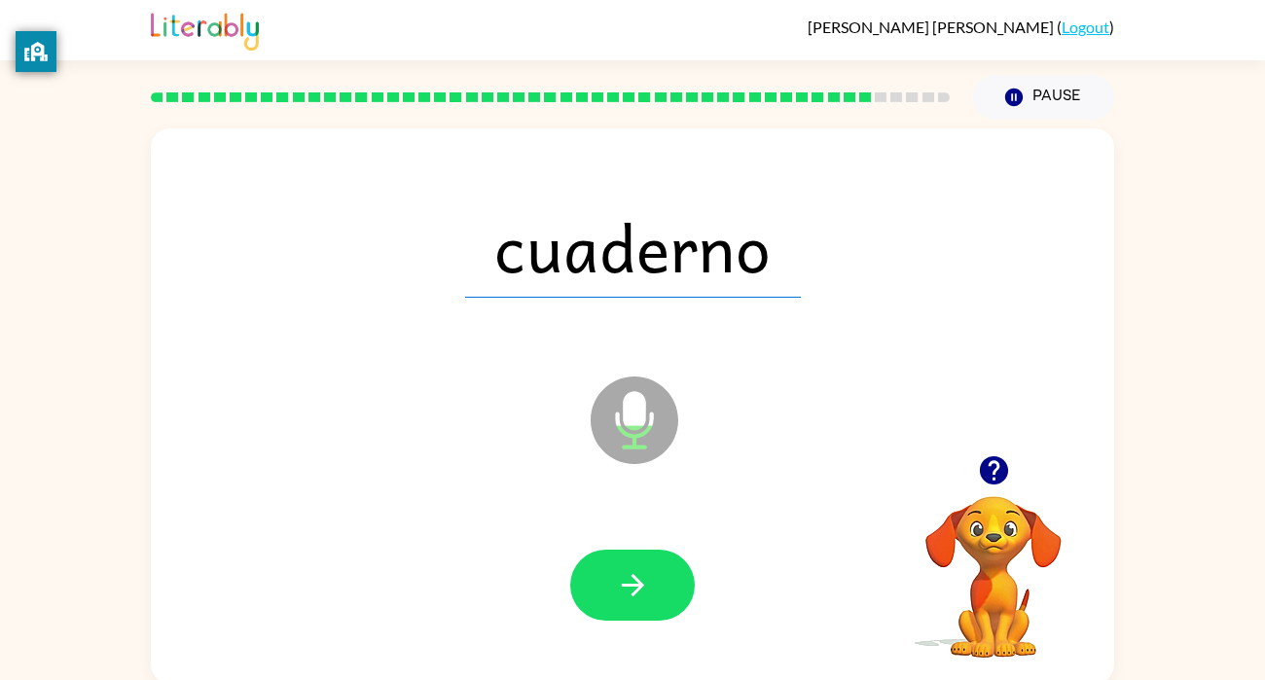
click at [630, 594] on icon "button" at bounding box center [632, 585] width 22 height 22
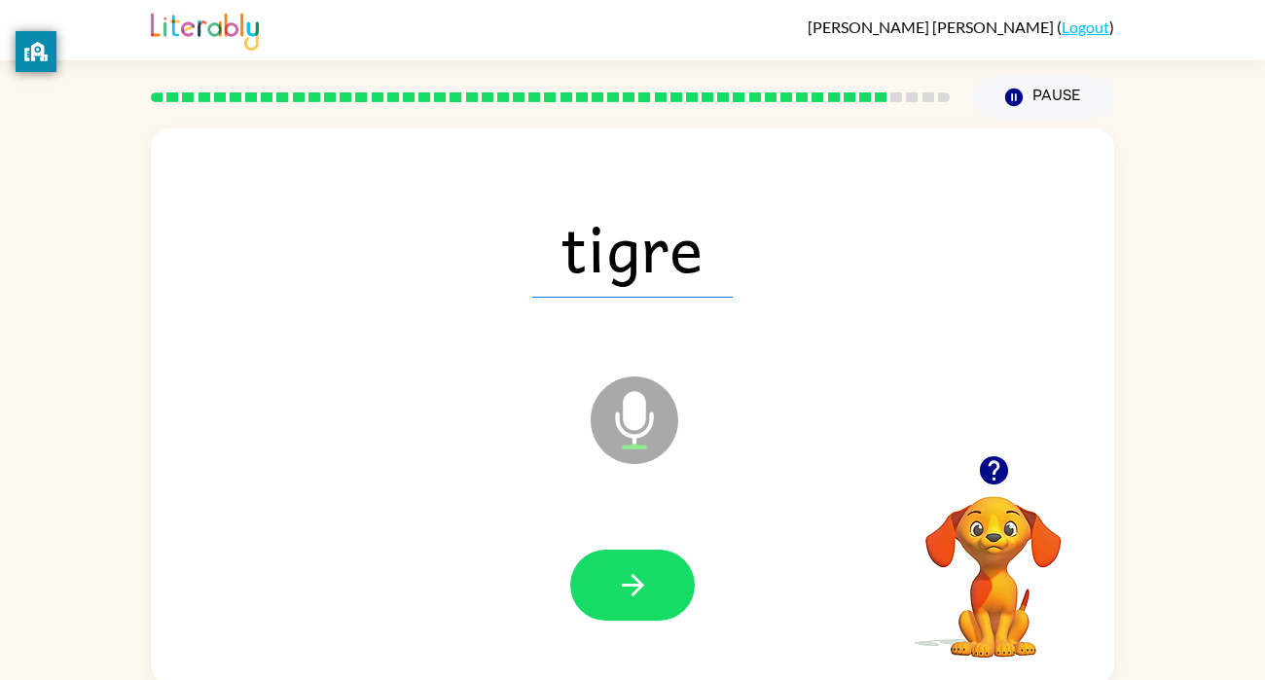
click at [630, 594] on icon "button" at bounding box center [632, 585] width 22 height 22
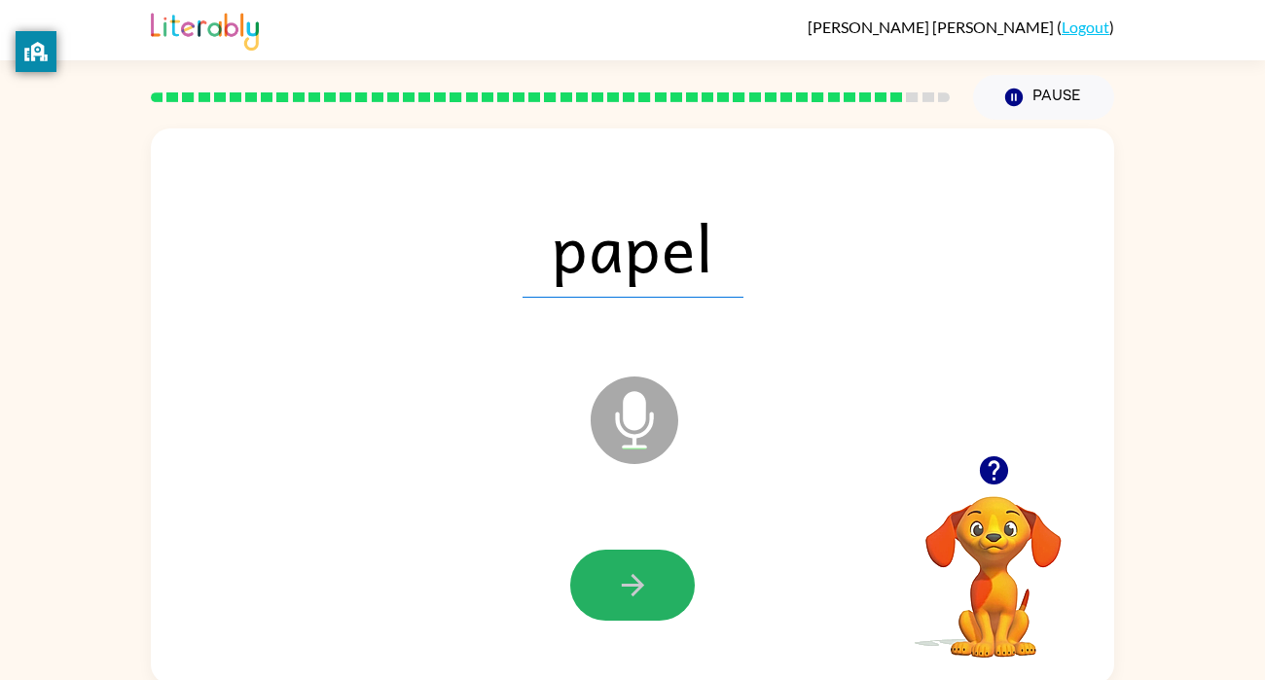
click at [630, 594] on icon "button" at bounding box center [632, 585] width 22 height 22
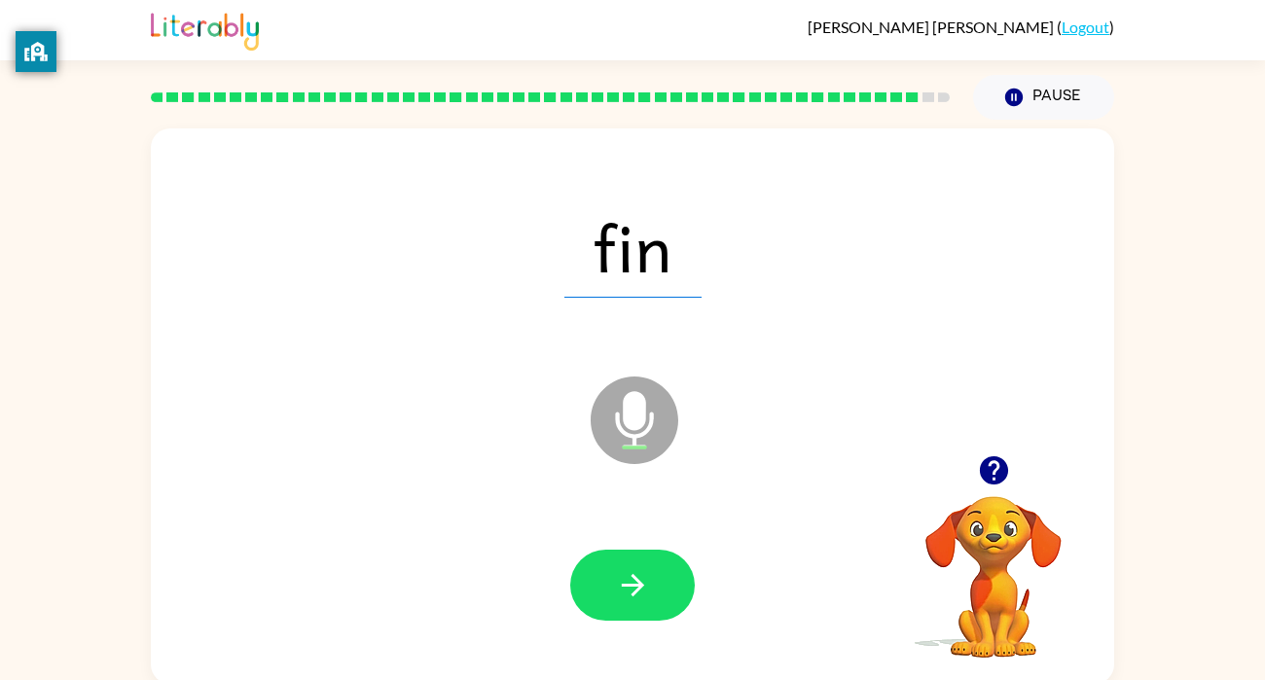
click at [630, 594] on icon "button" at bounding box center [632, 585] width 22 height 22
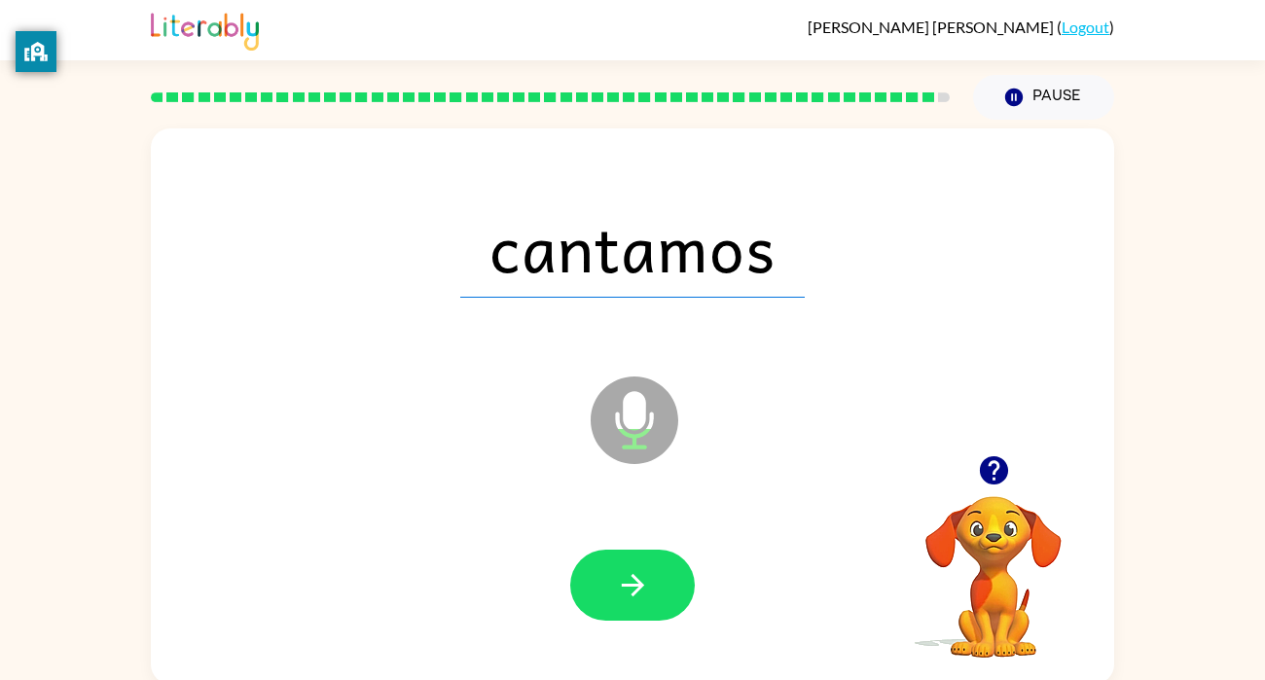
click at [630, 594] on icon "button" at bounding box center [632, 585] width 22 height 22
